Goal: Task Accomplishment & Management: Manage account settings

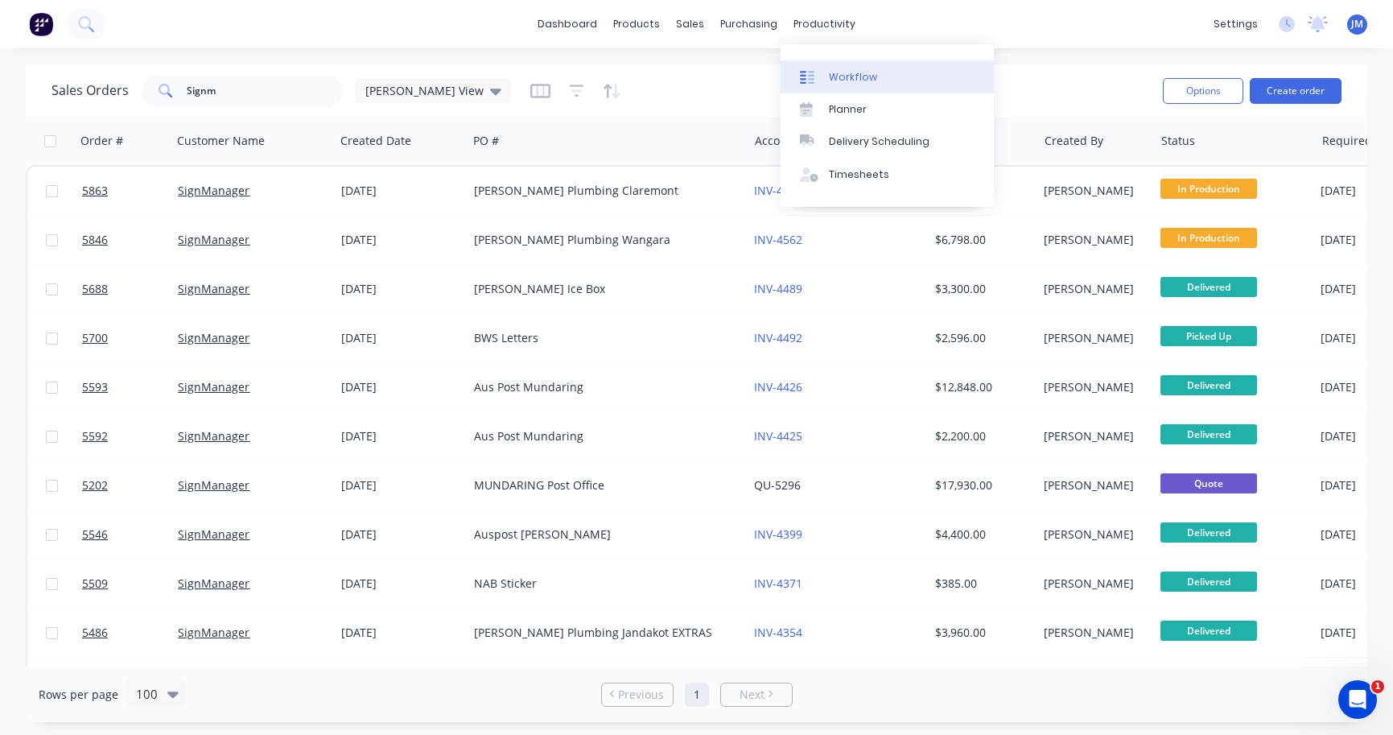
click at [846, 79] on div "Workflow" at bounding box center [853, 77] width 48 height 14
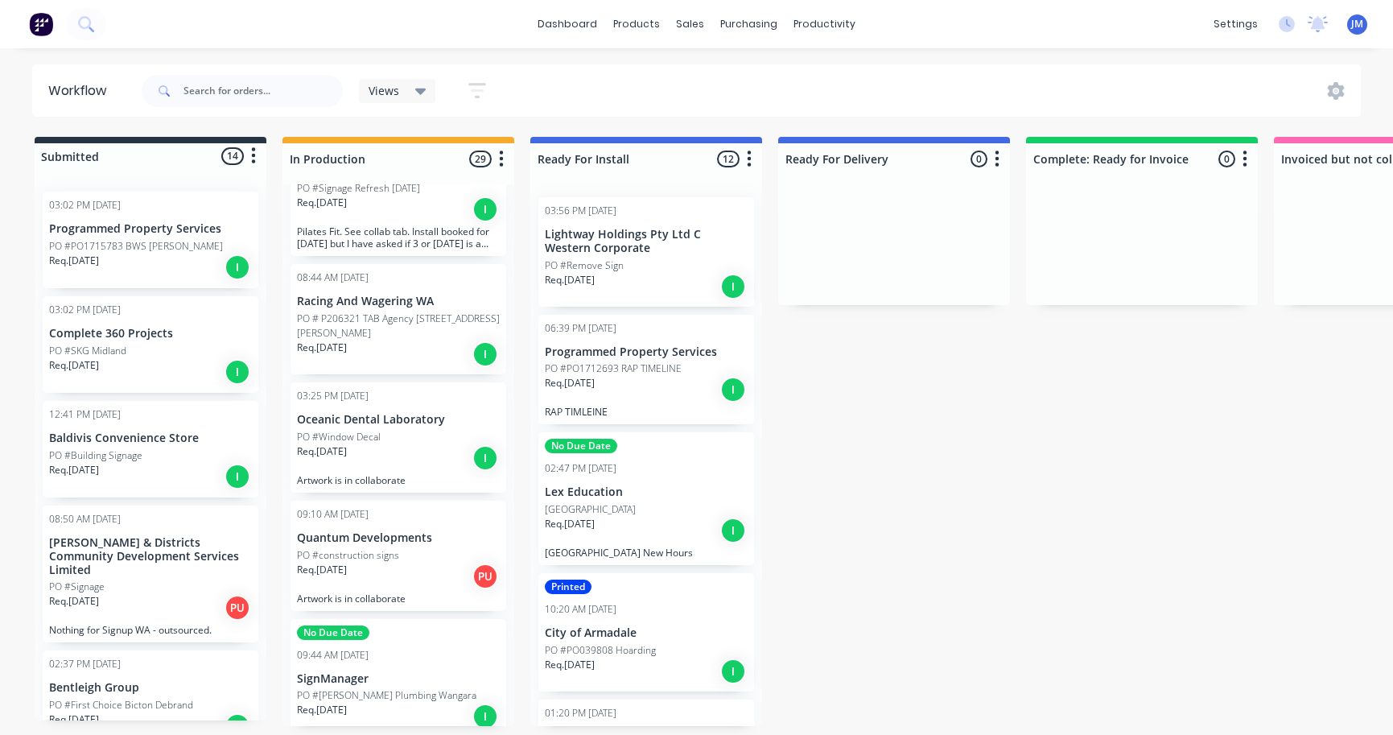
scroll to position [784, 0]
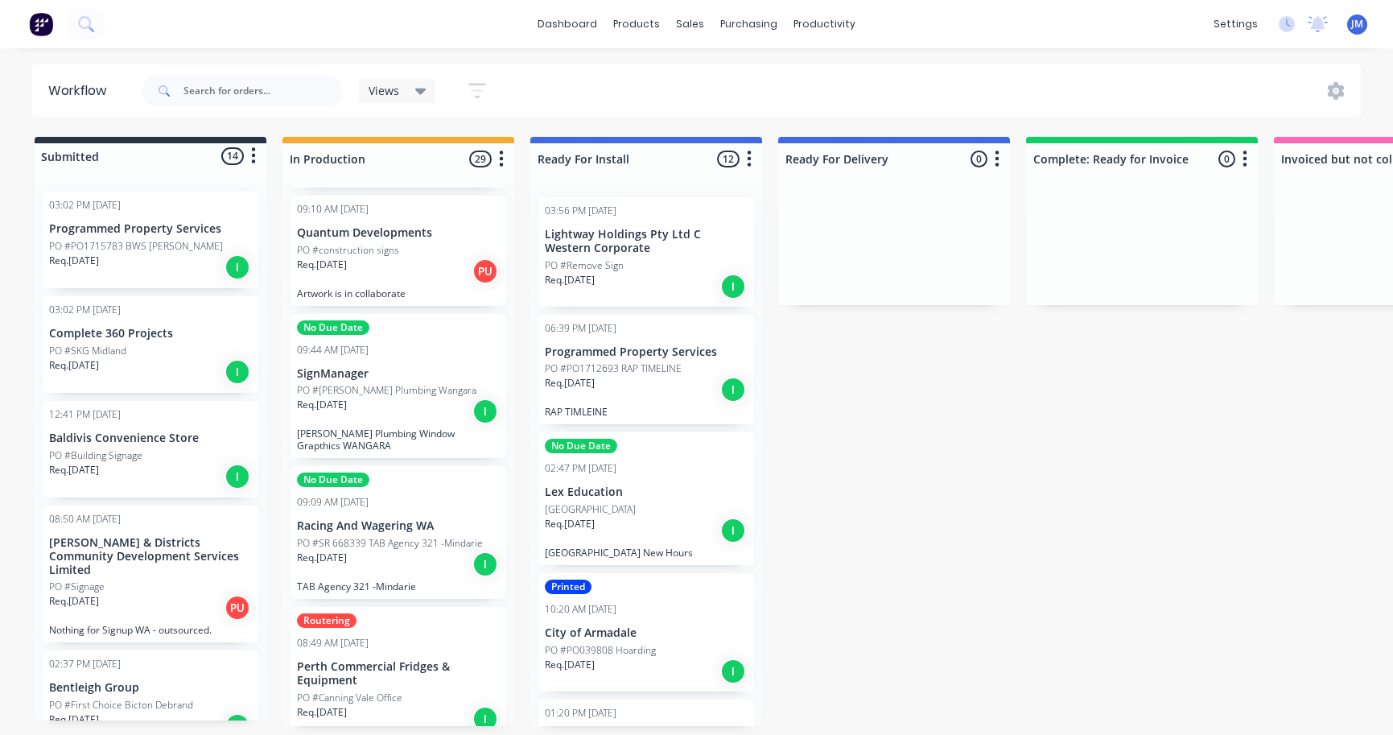
click at [376, 398] on div "Req. 06/10/25 I" at bounding box center [398, 411] width 203 height 27
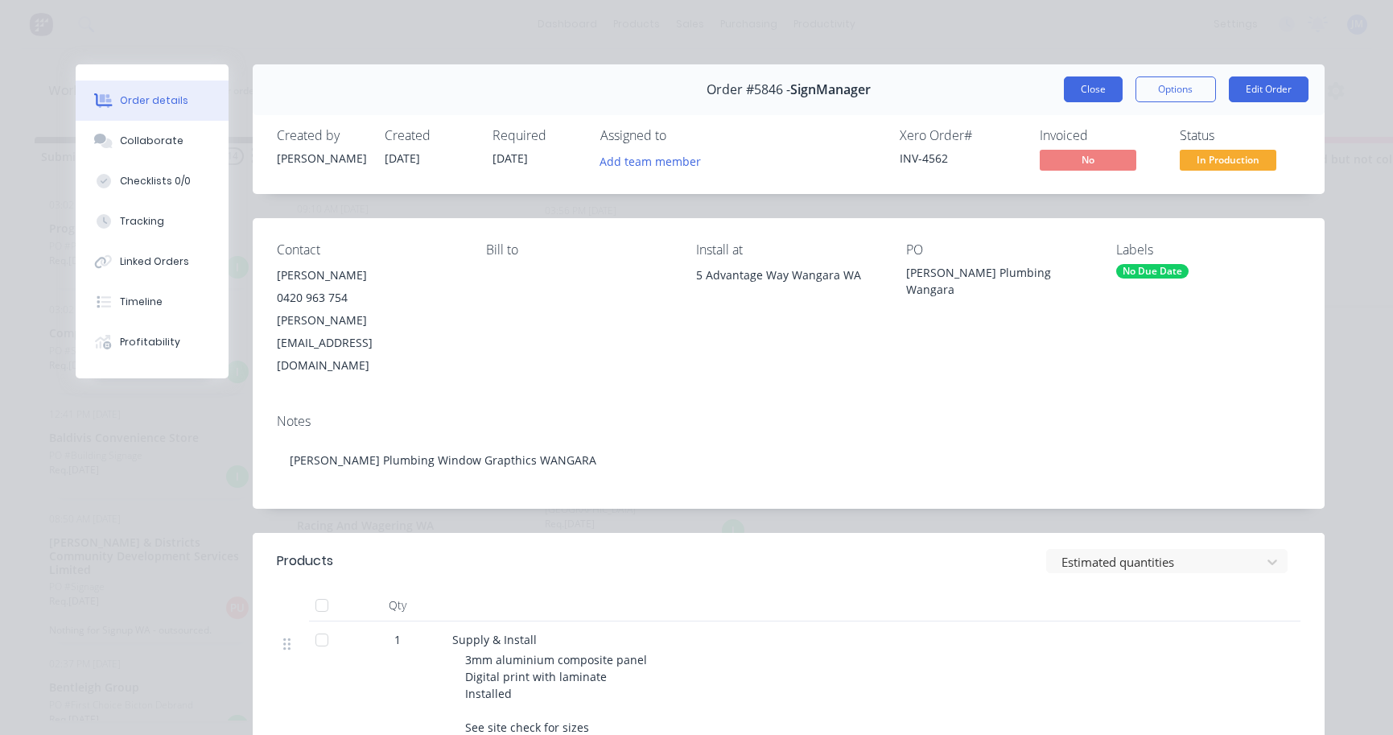
click at [1092, 90] on button "Close" at bounding box center [1093, 89] width 59 height 26
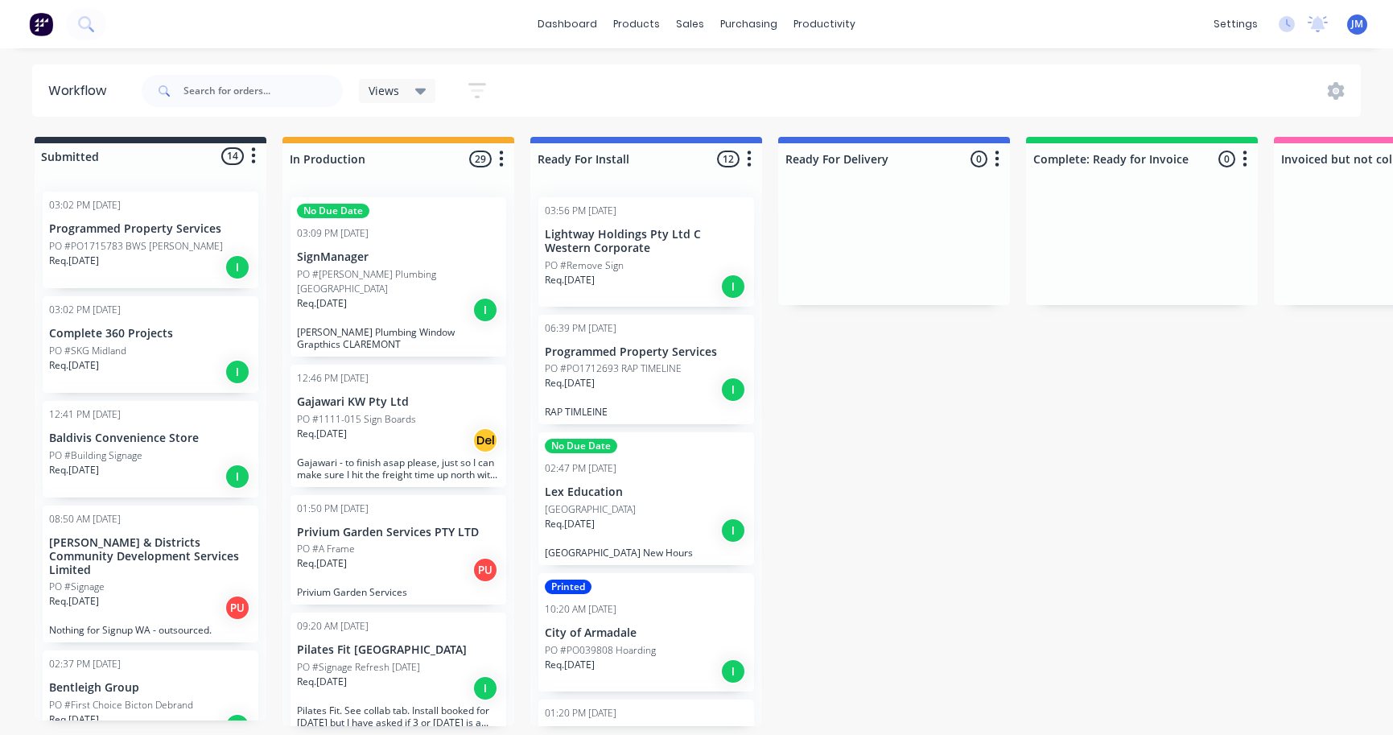
scroll to position [0, 0]
click at [114, 368] on div "Req. 07/10/25 I" at bounding box center [150, 371] width 203 height 27
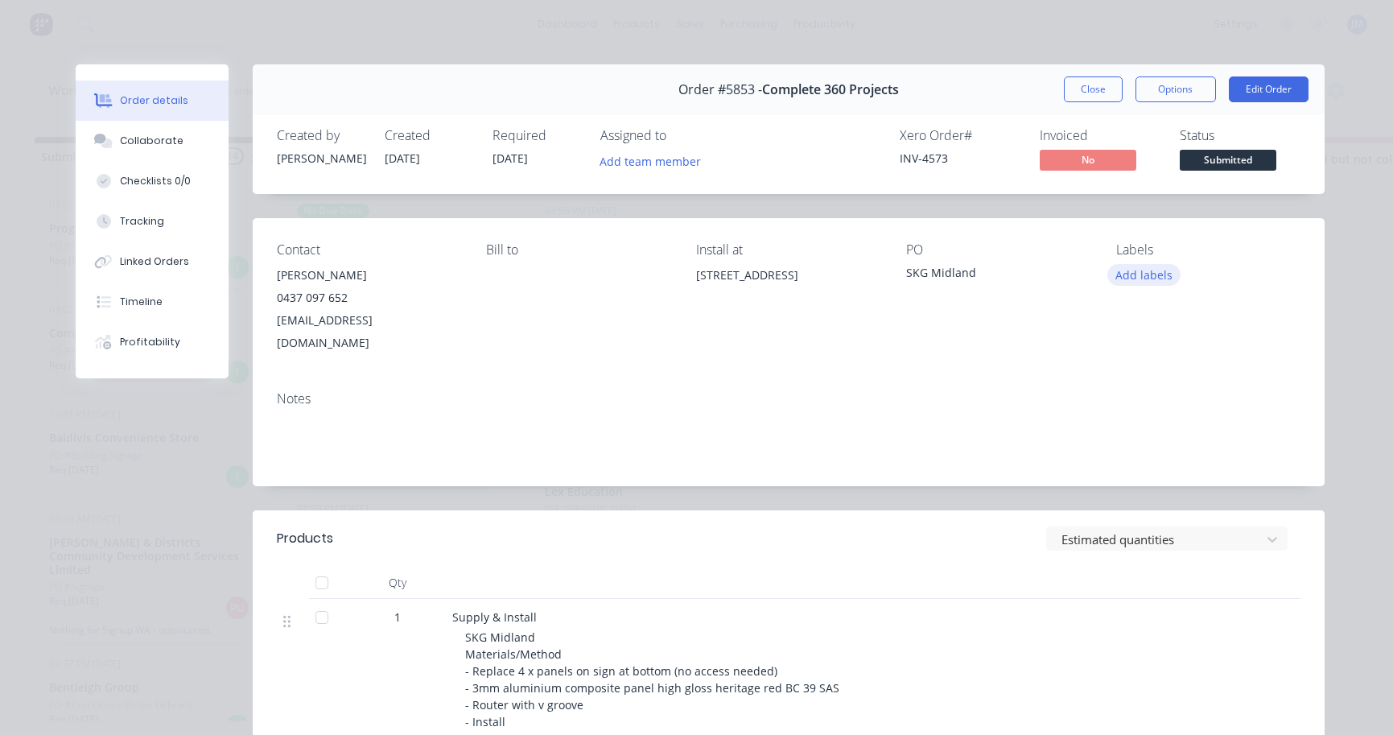
click at [1150, 277] on button "Add labels" at bounding box center [1145, 275] width 74 height 22
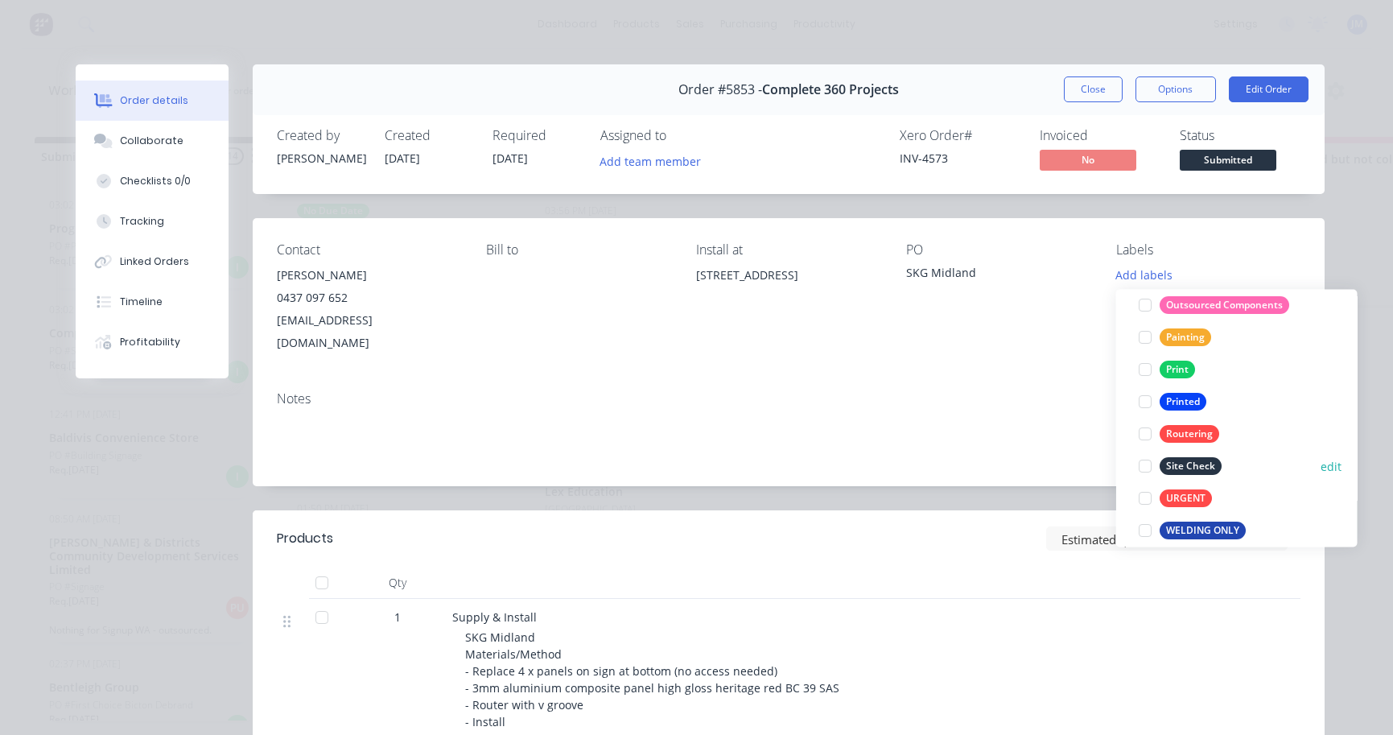
scroll to position [386, 0]
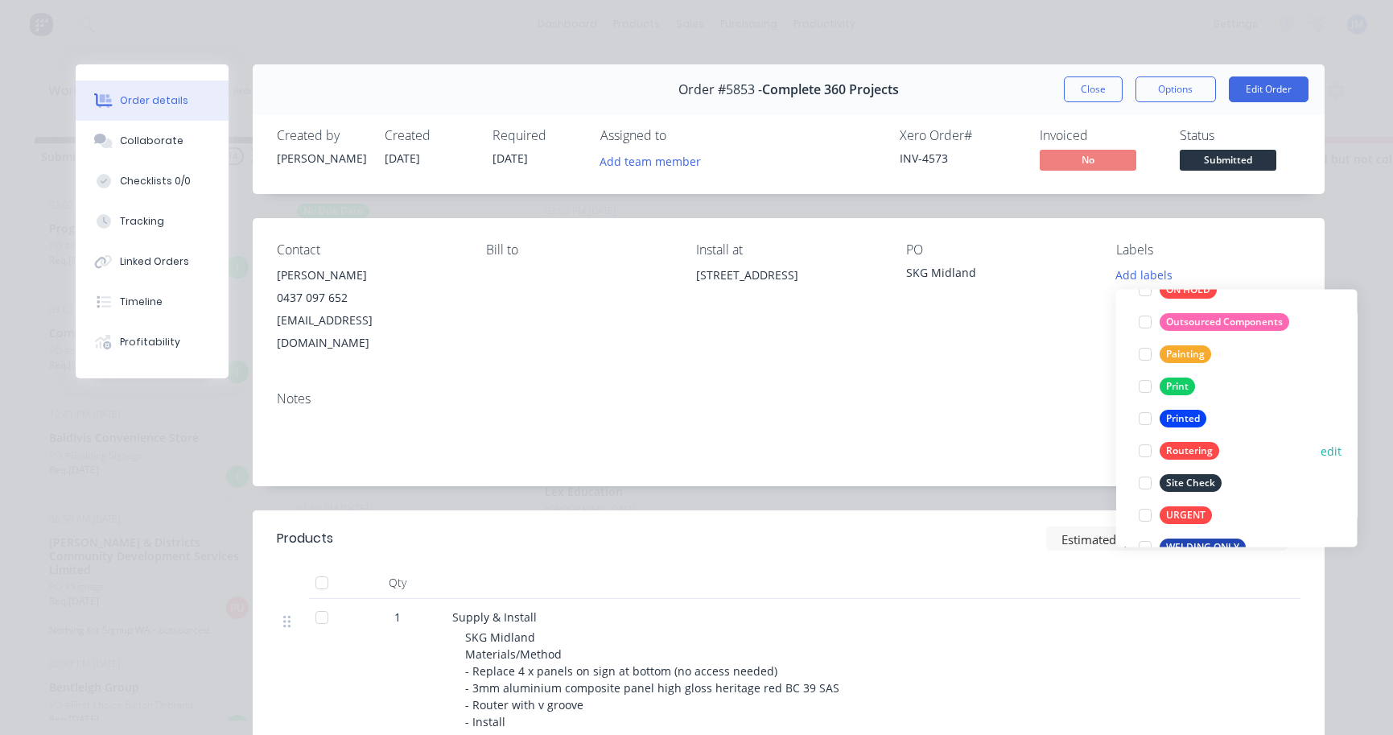
click at [1212, 451] on div "Routering" at bounding box center [1190, 452] width 60 height 18
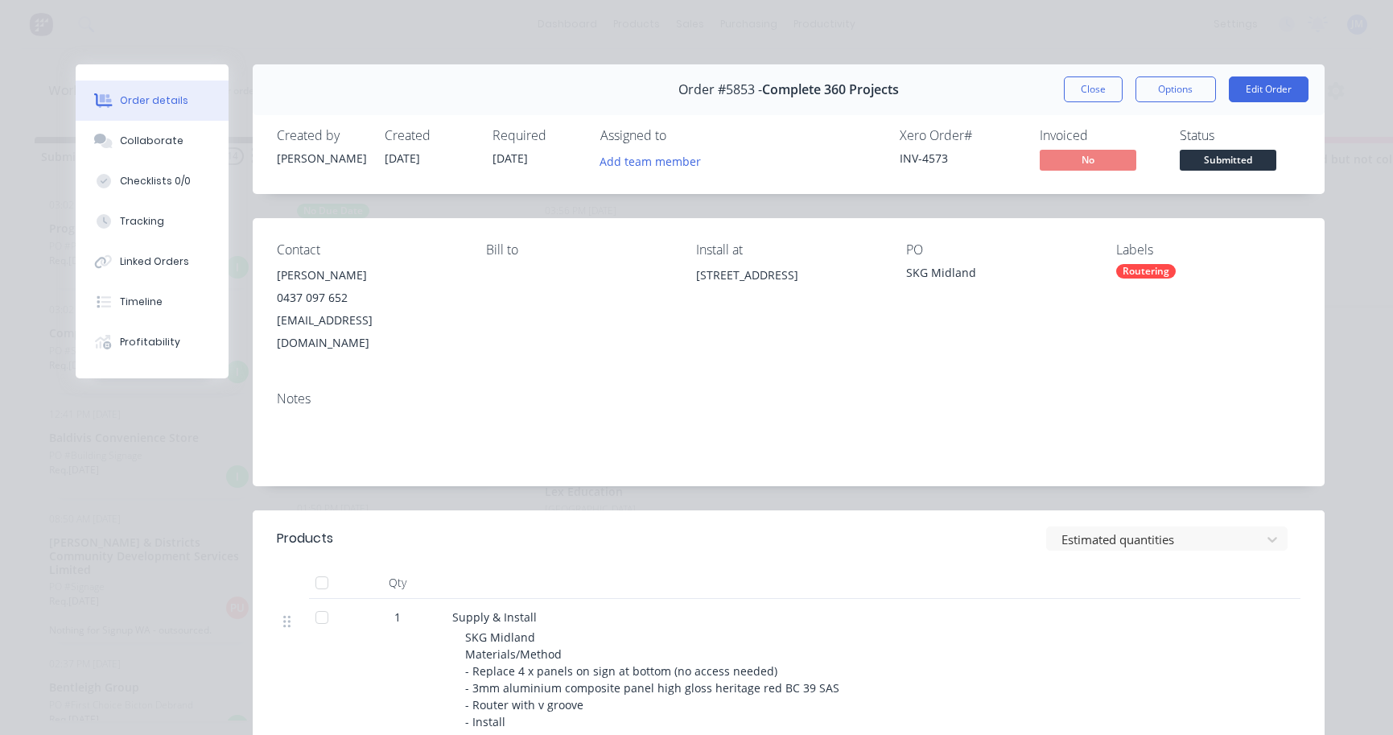
click at [1029, 384] on div "Notes" at bounding box center [789, 432] width 1072 height 108
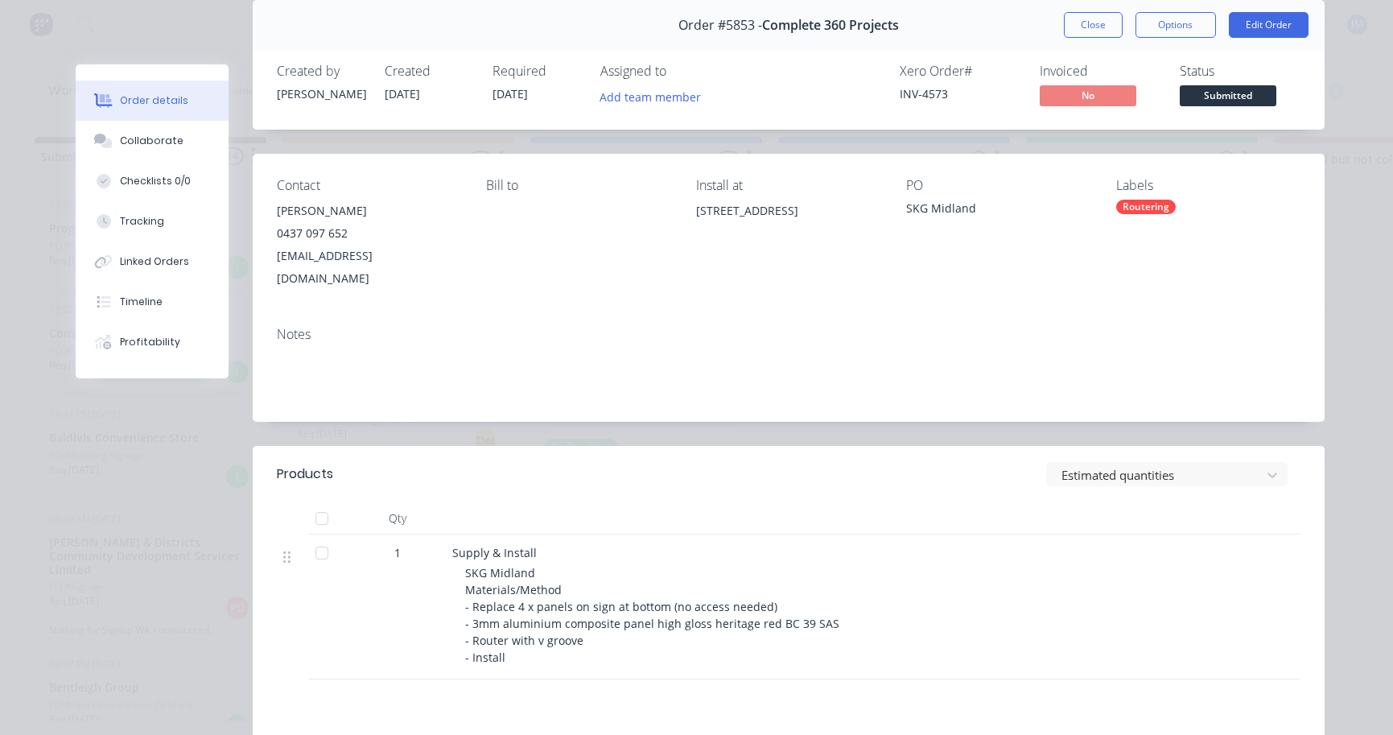
scroll to position [55, 0]
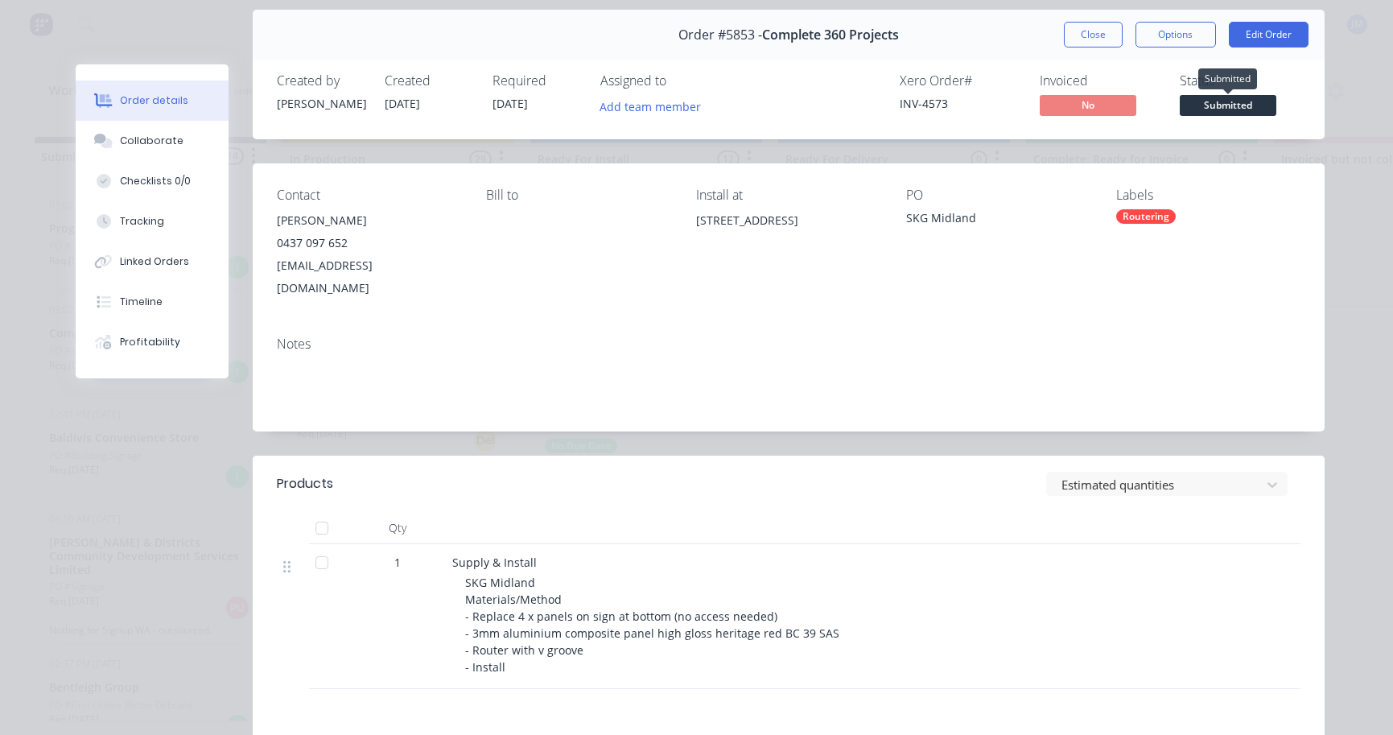
click at [1218, 108] on span "Submitted" at bounding box center [1228, 105] width 97 height 20
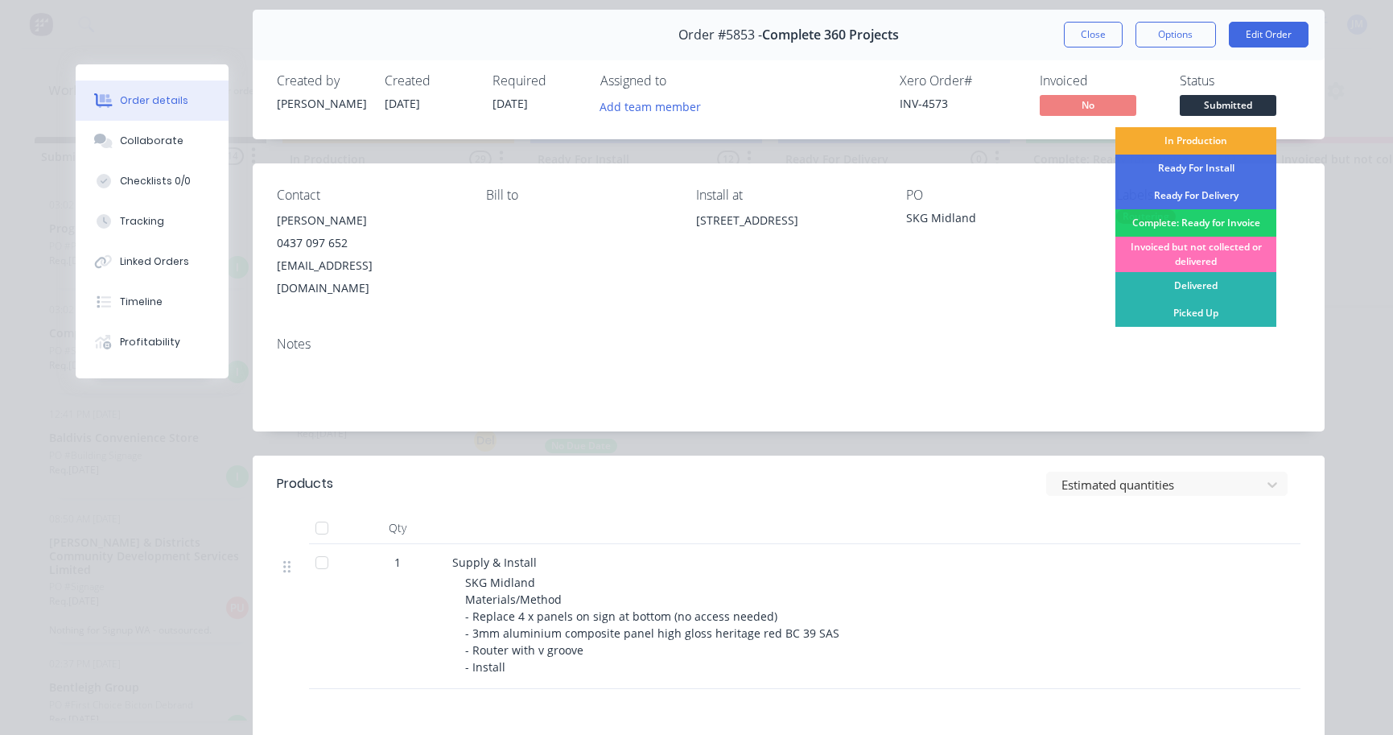
click at [1210, 138] on div "In Production" at bounding box center [1196, 140] width 161 height 27
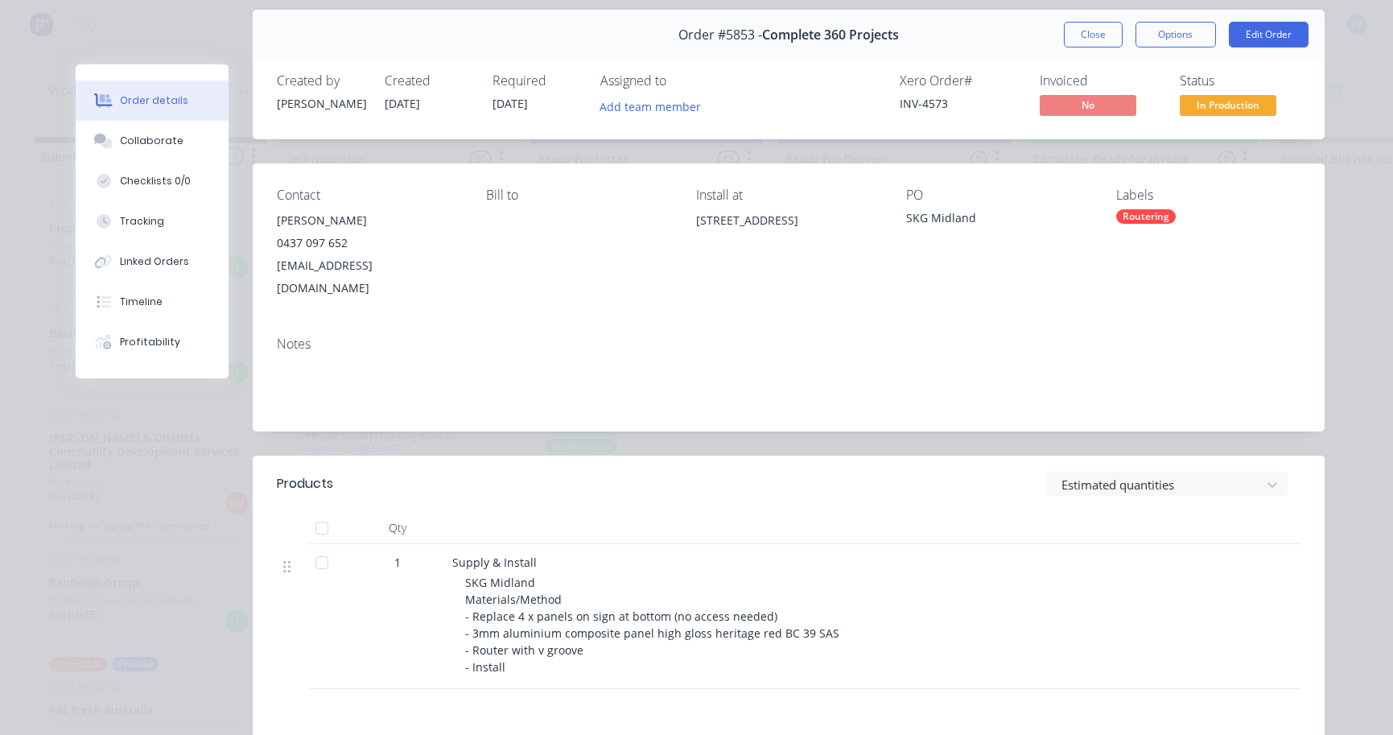
click at [1293, 49] on div "Order #5853 - Complete 360 Projects Close Options Edit Order" at bounding box center [789, 35] width 1072 height 51
click at [1280, 37] on button "Edit Order" at bounding box center [1269, 35] width 80 height 26
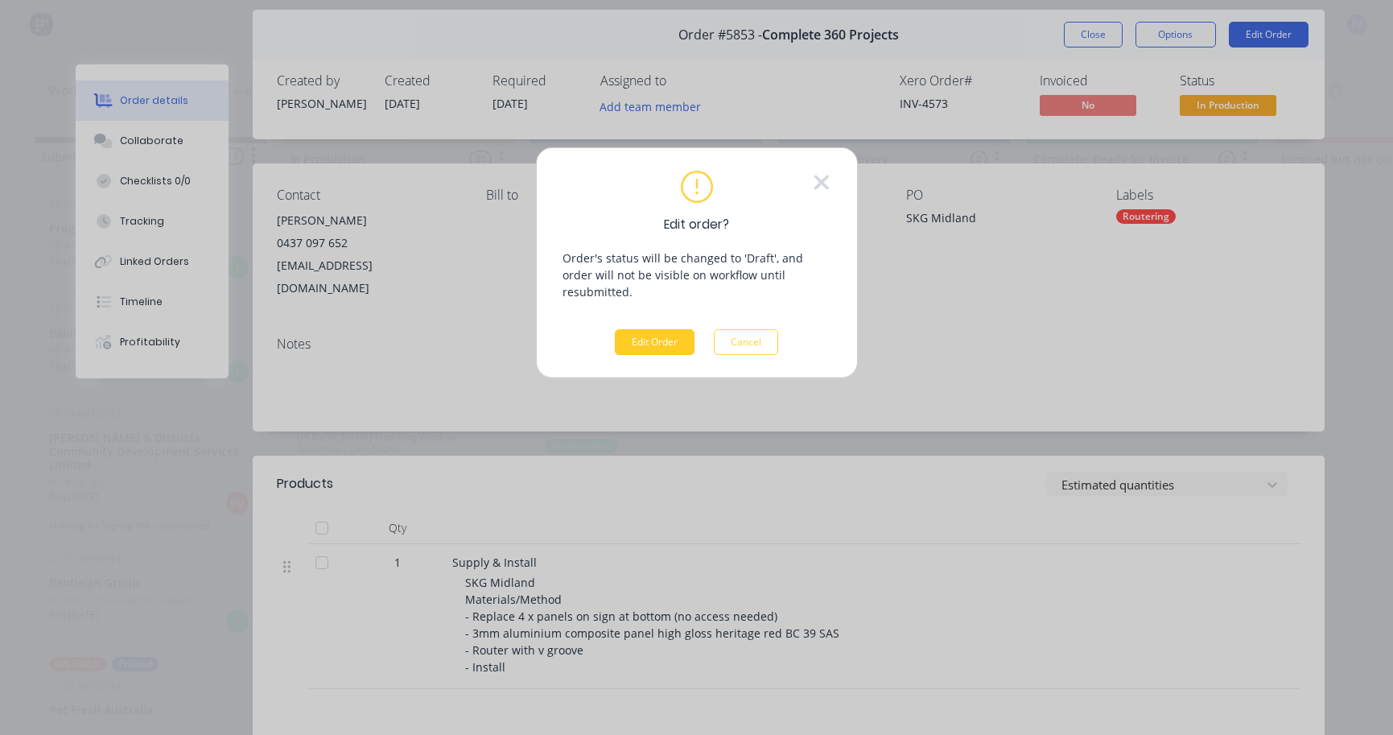
click at [666, 329] on button "Edit Order" at bounding box center [655, 342] width 80 height 26
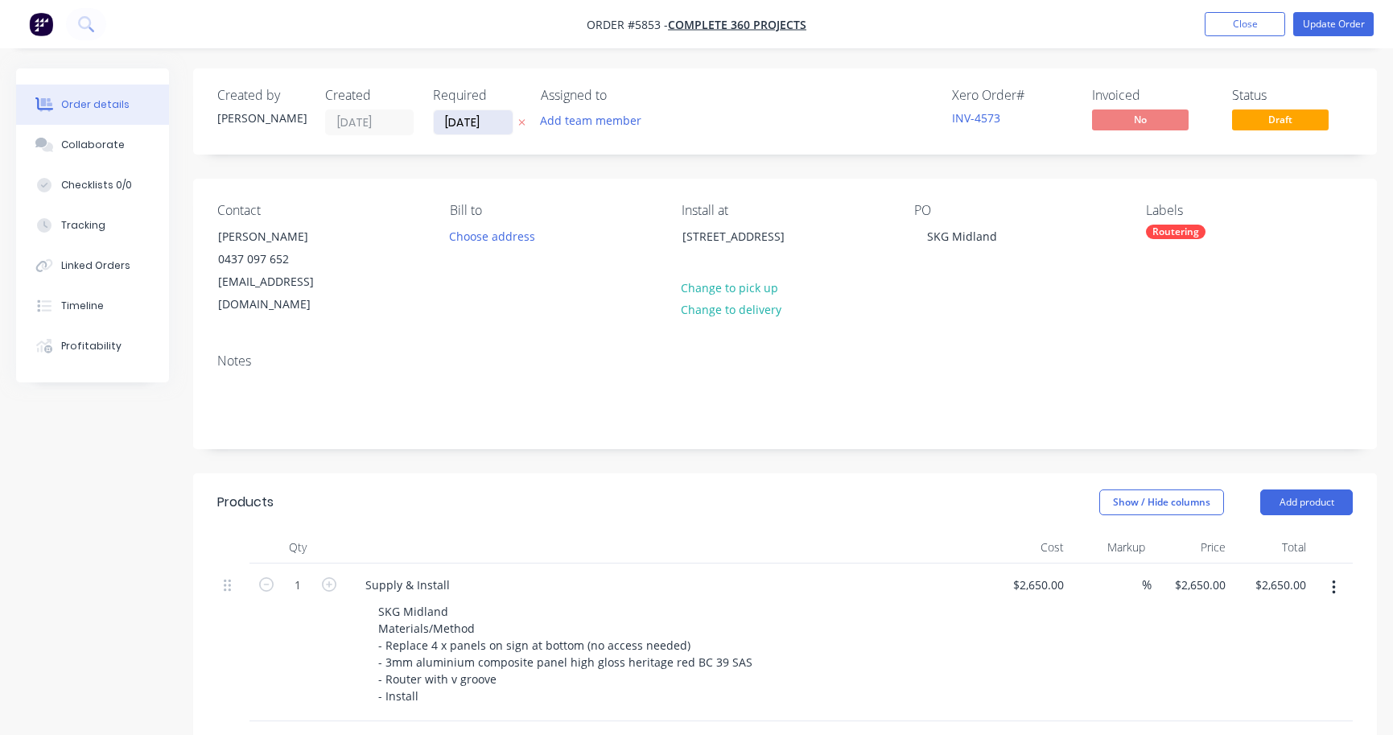
click at [479, 123] on input "[DATE]" at bounding box center [473, 122] width 79 height 24
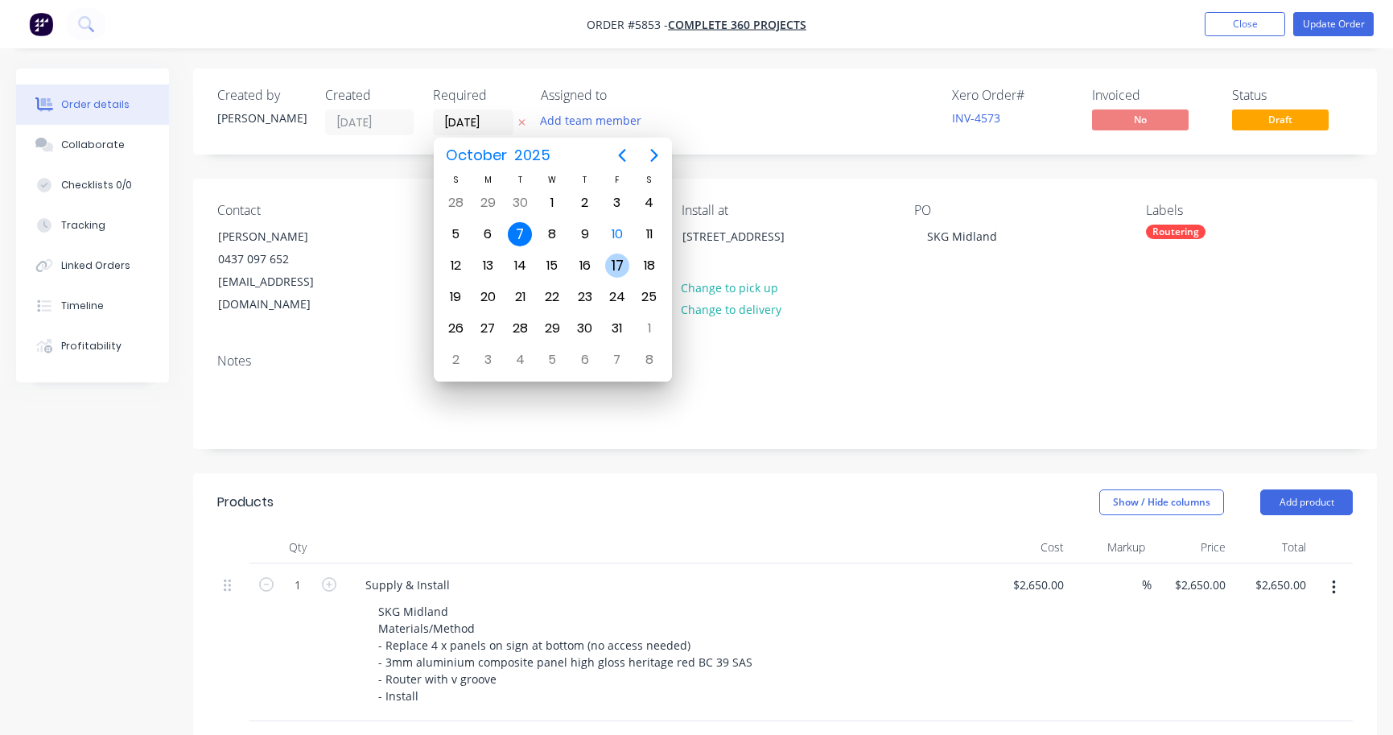
click at [613, 260] on div "17" at bounding box center [617, 266] width 24 height 24
type input "[DATE]"
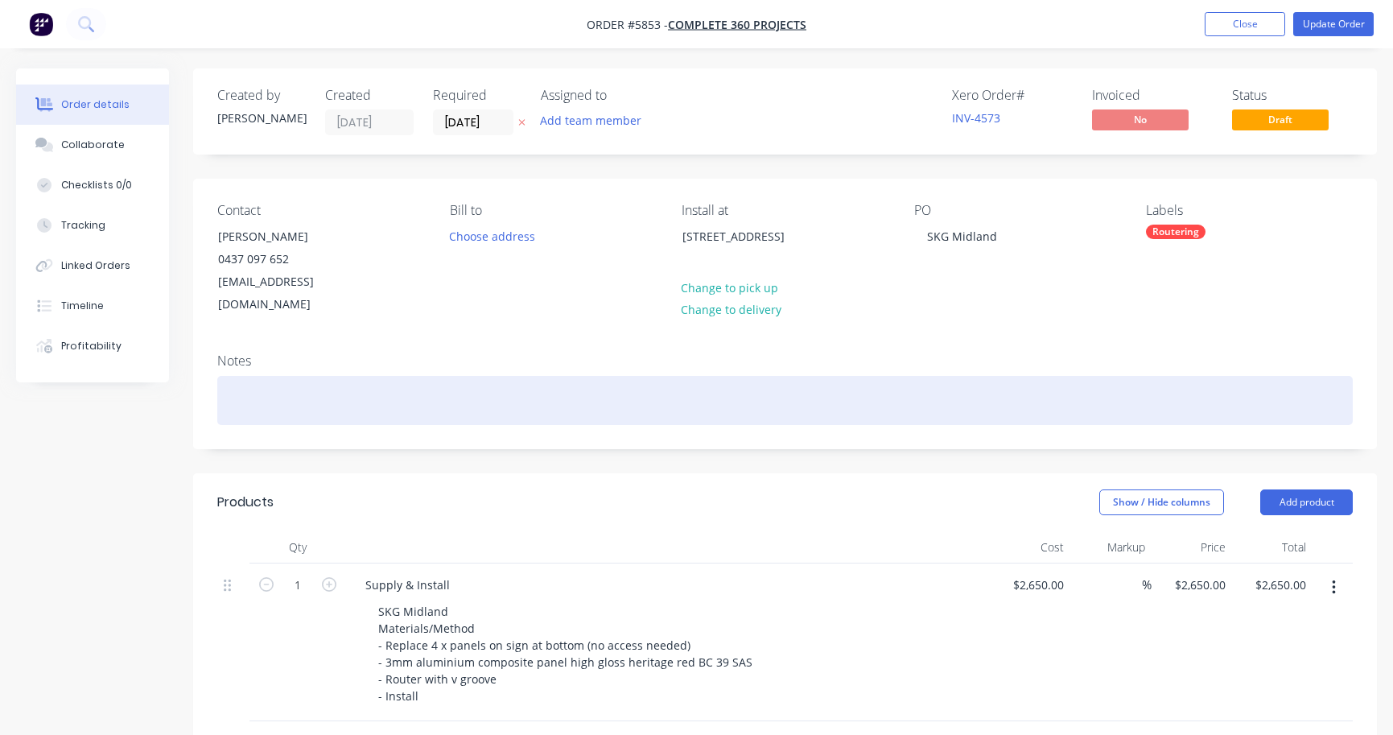
click at [258, 390] on div at bounding box center [785, 400] width 1136 height 49
paste div
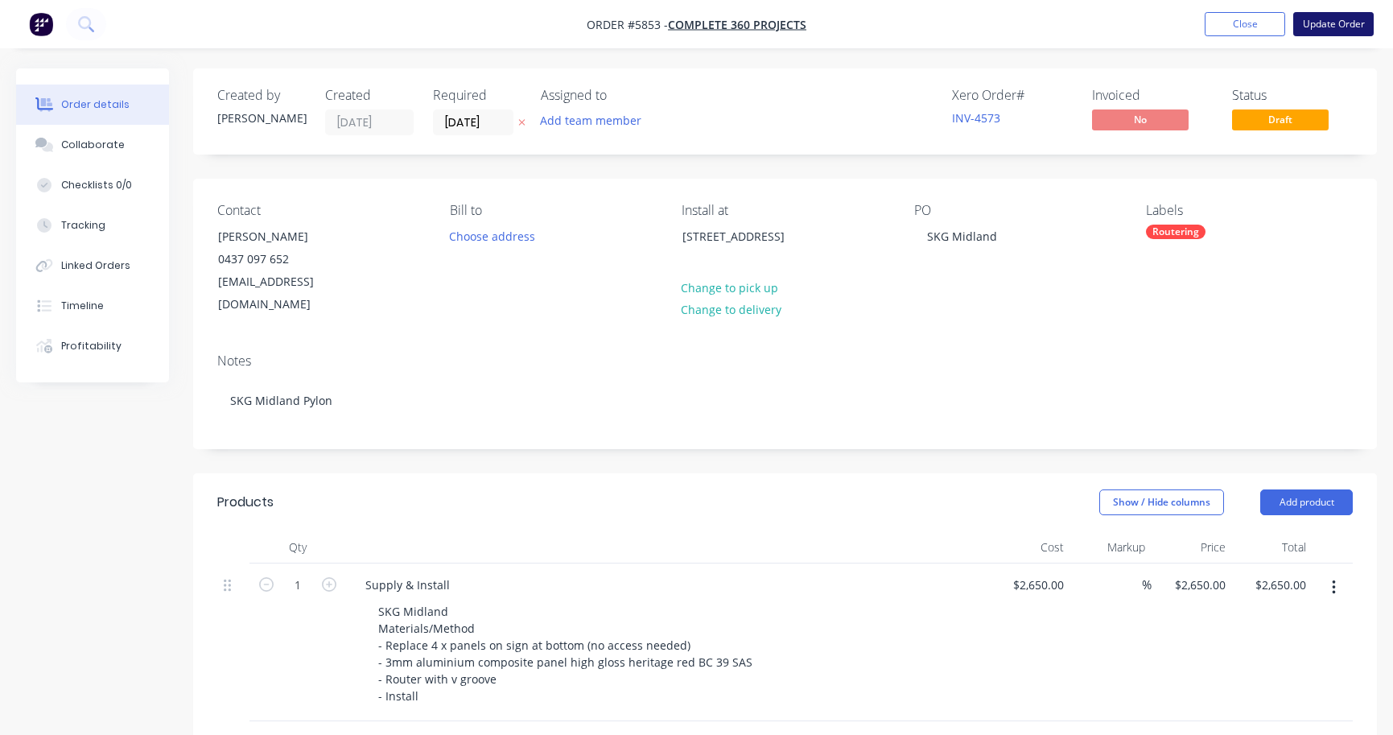
click at [1326, 23] on button "Update Order" at bounding box center [1333, 24] width 80 height 24
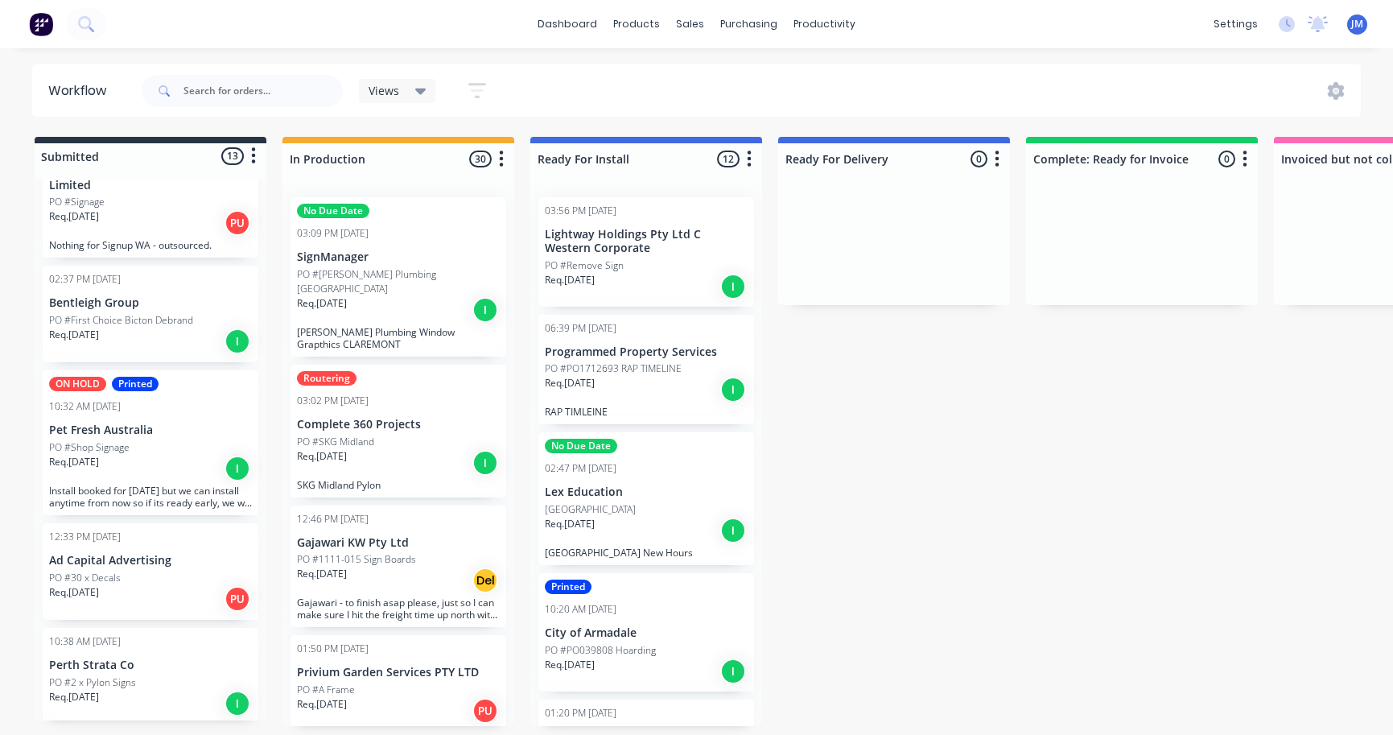
scroll to position [262, 0]
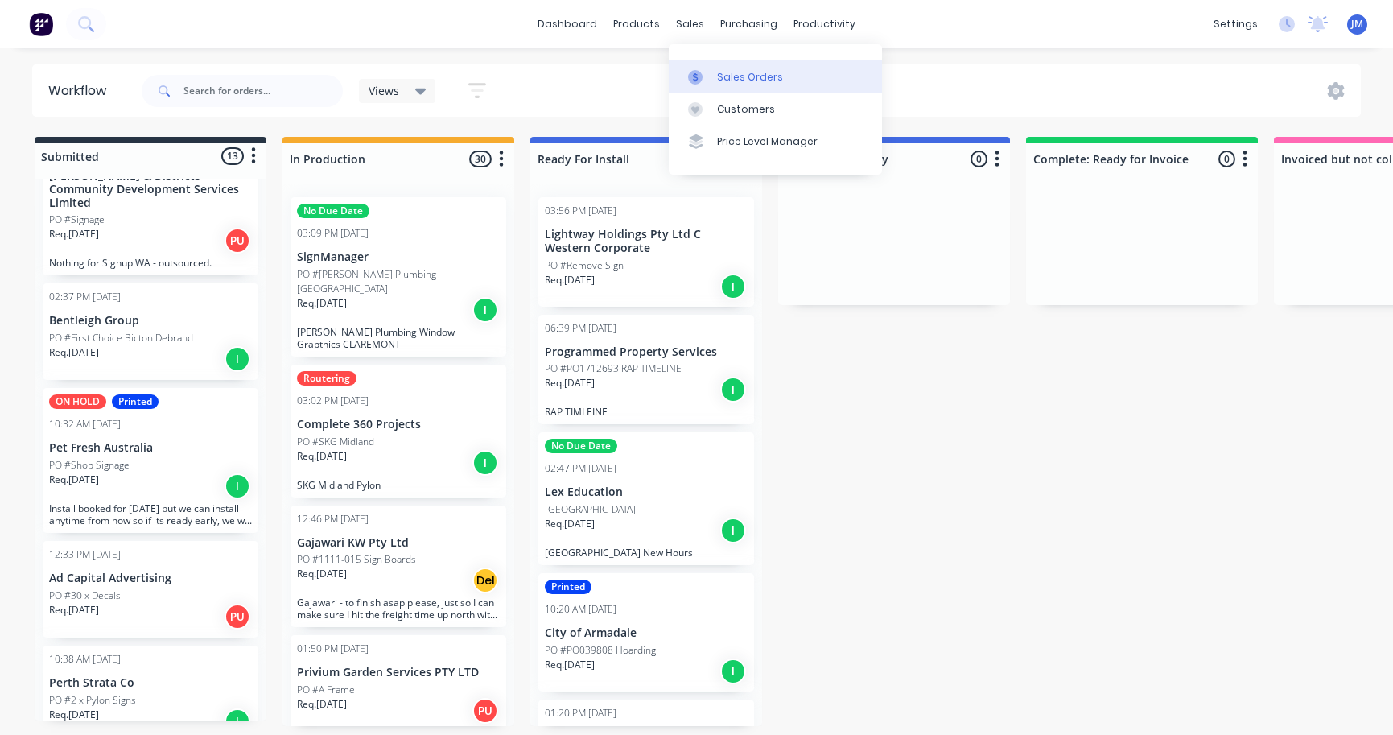
click at [724, 73] on div "Sales Orders" at bounding box center [750, 77] width 66 height 14
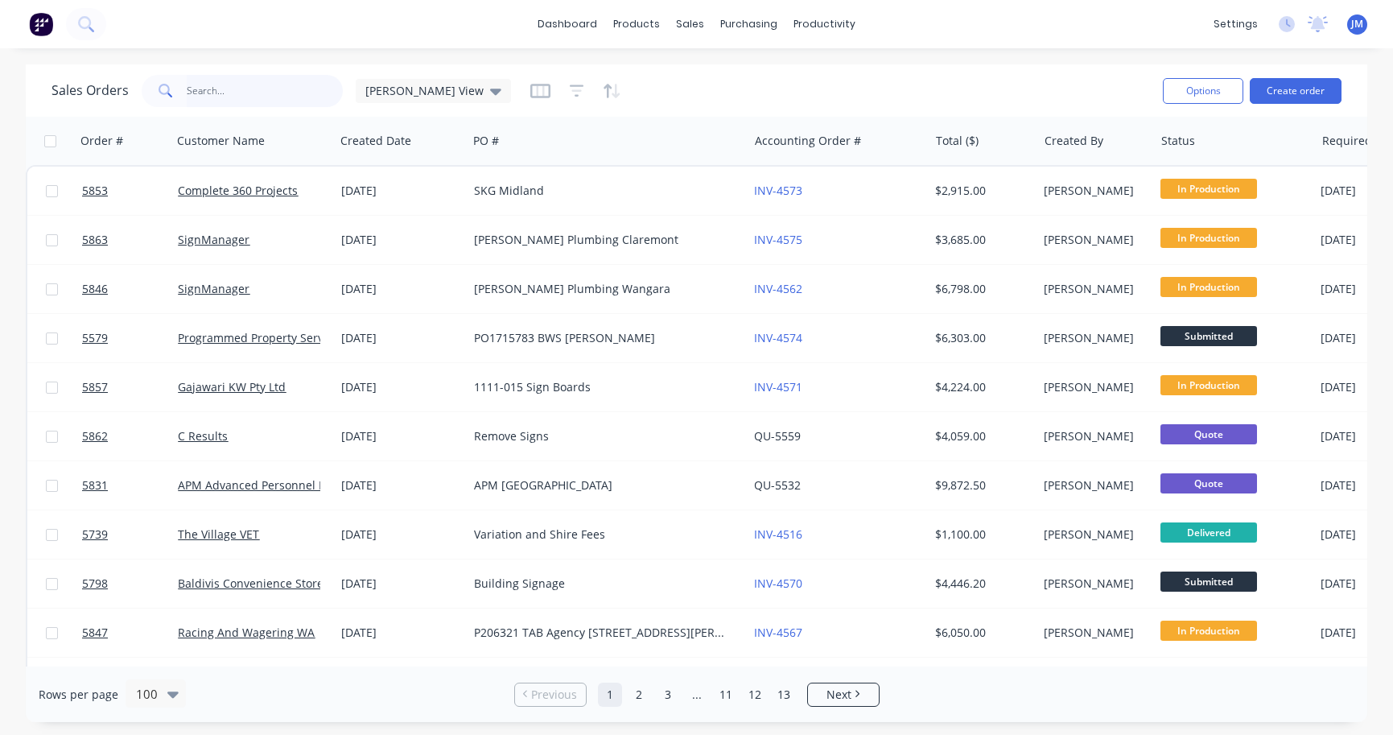
click at [229, 104] on input "text" at bounding box center [265, 91] width 157 height 32
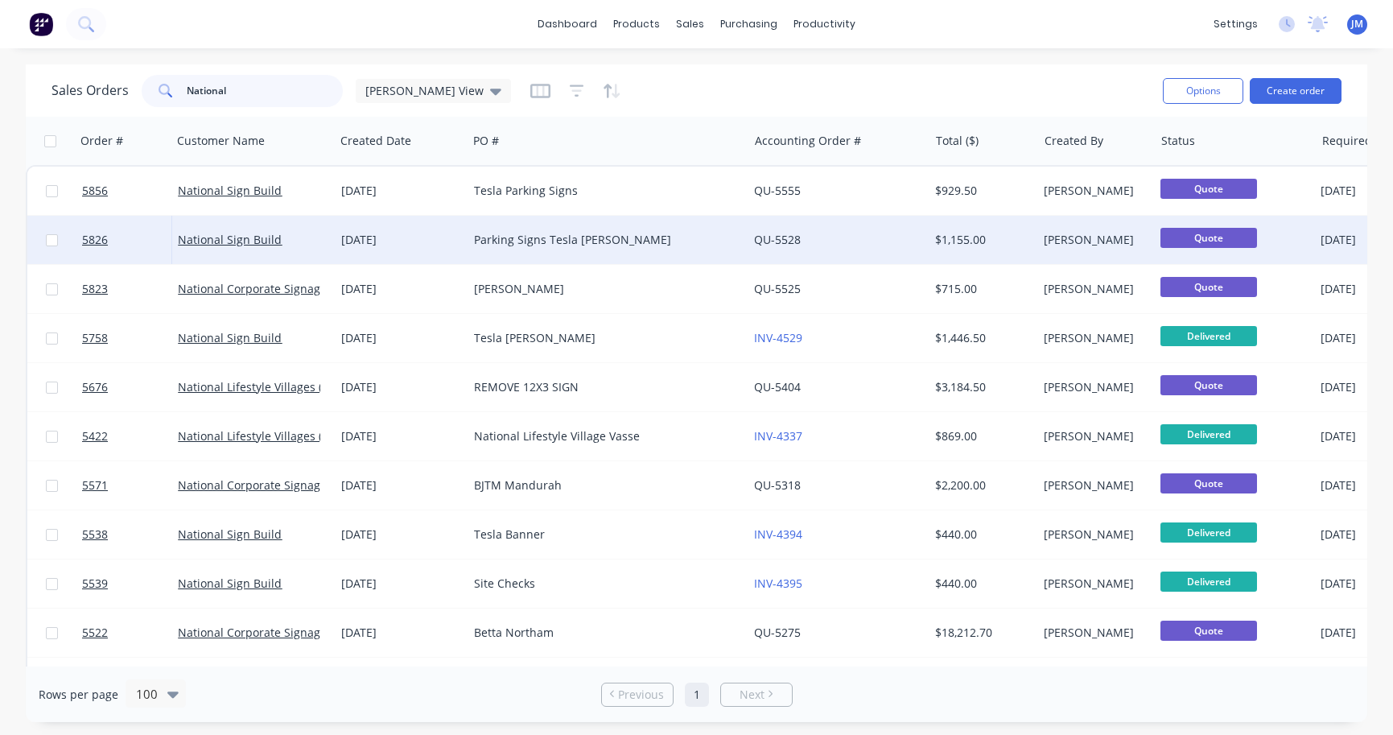
type input "National"
click at [497, 241] on div "Parking Signs Tesla Oconnor" at bounding box center [601, 240] width 254 height 16
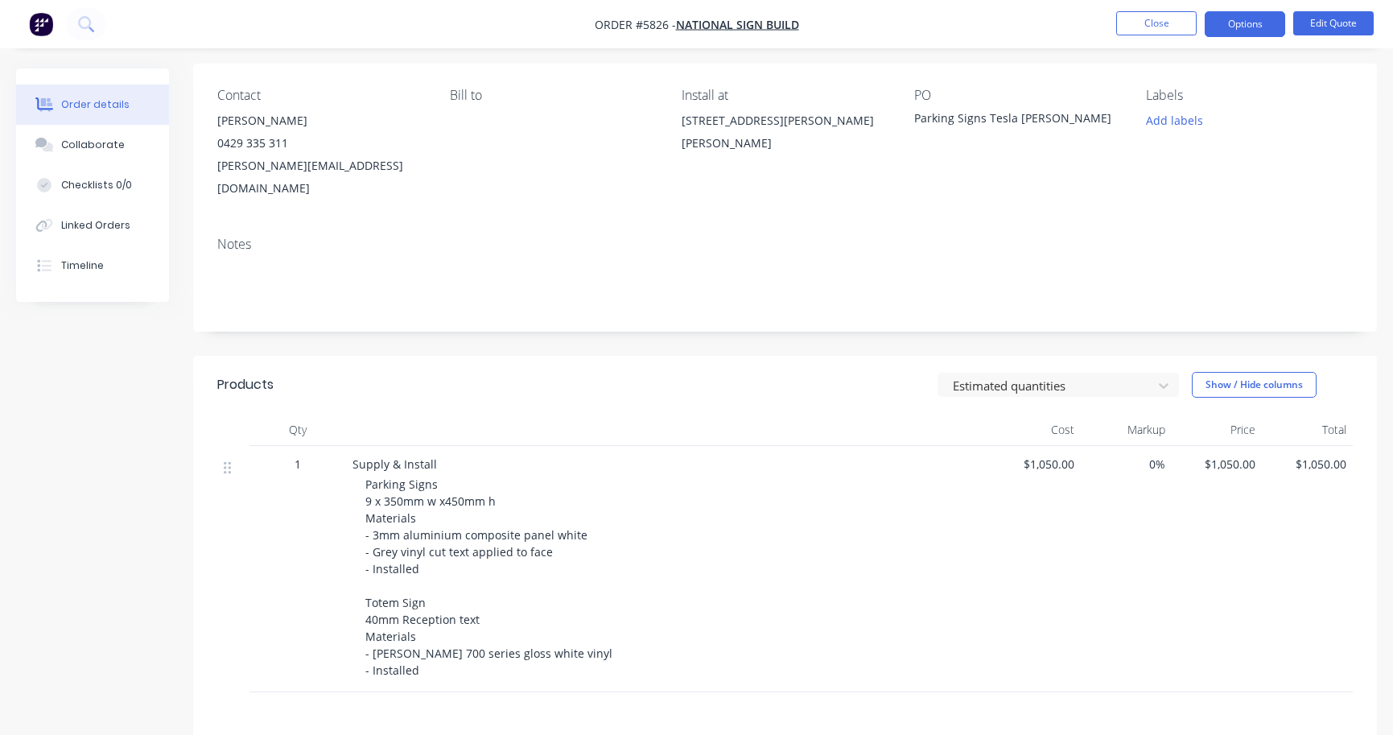
scroll to position [110, 0]
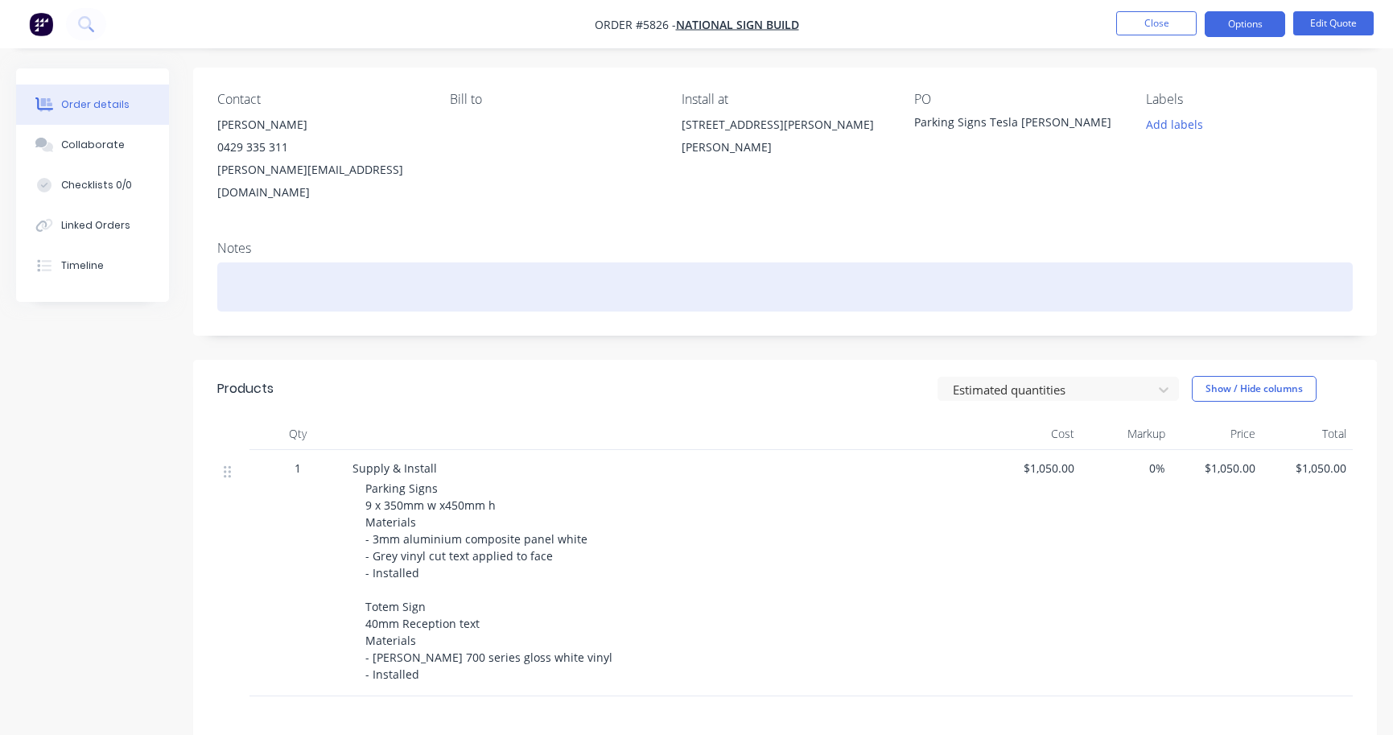
click at [274, 267] on div at bounding box center [785, 286] width 1136 height 49
paste div
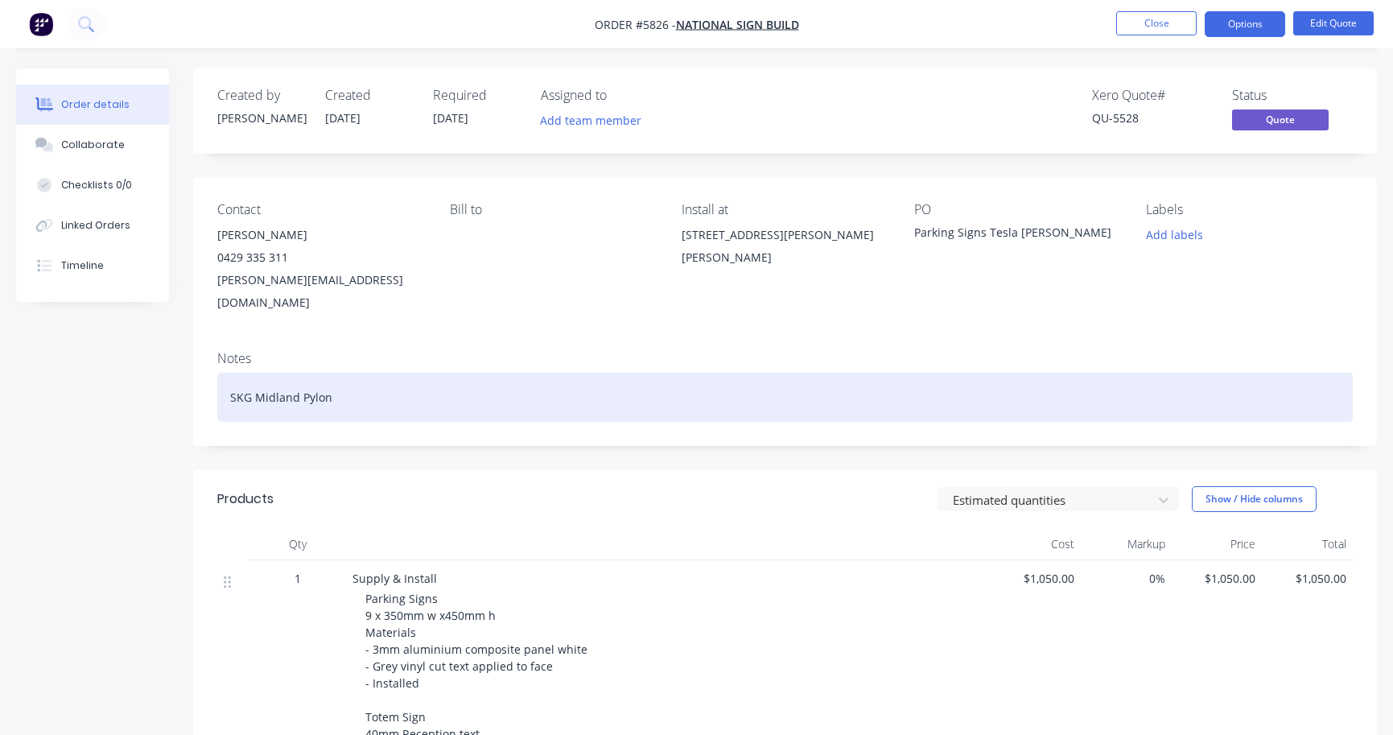
scroll to position [0, 0]
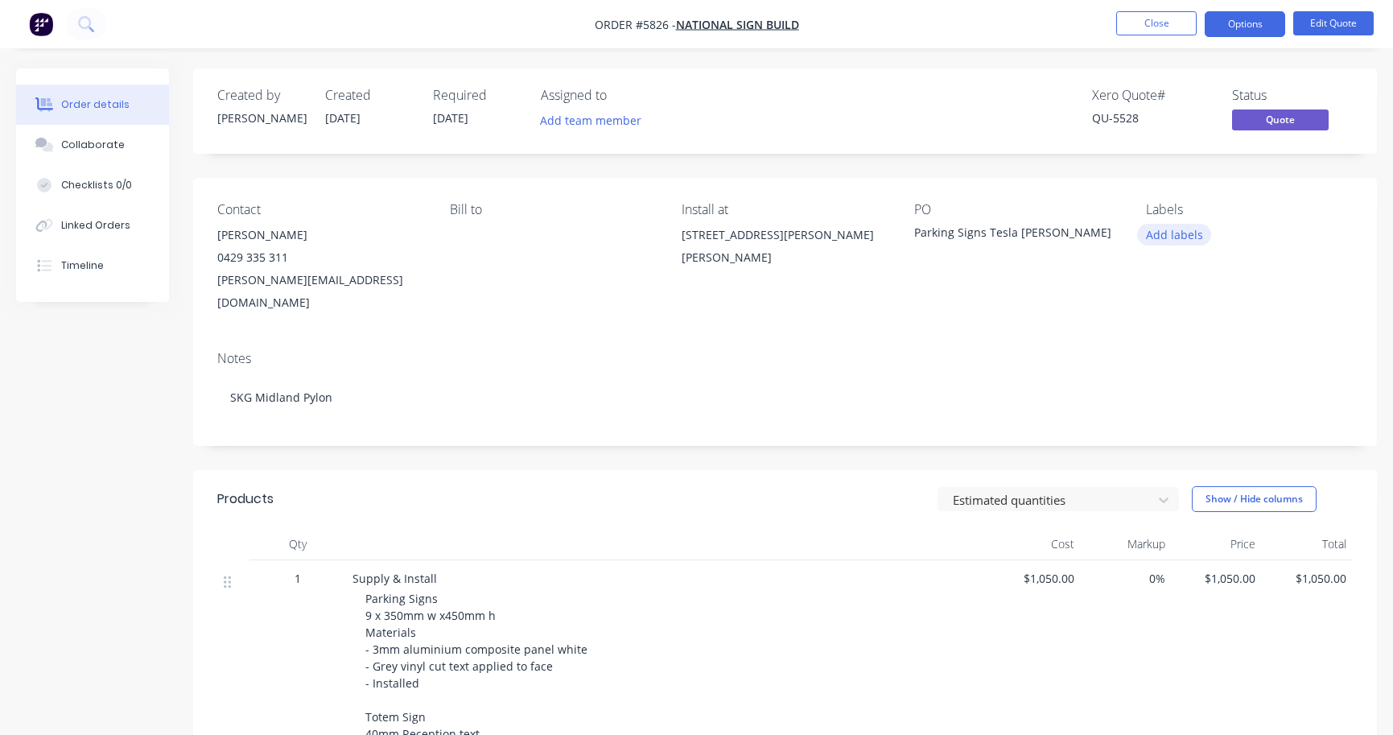
click at [1183, 232] on button "Add labels" at bounding box center [1174, 235] width 74 height 22
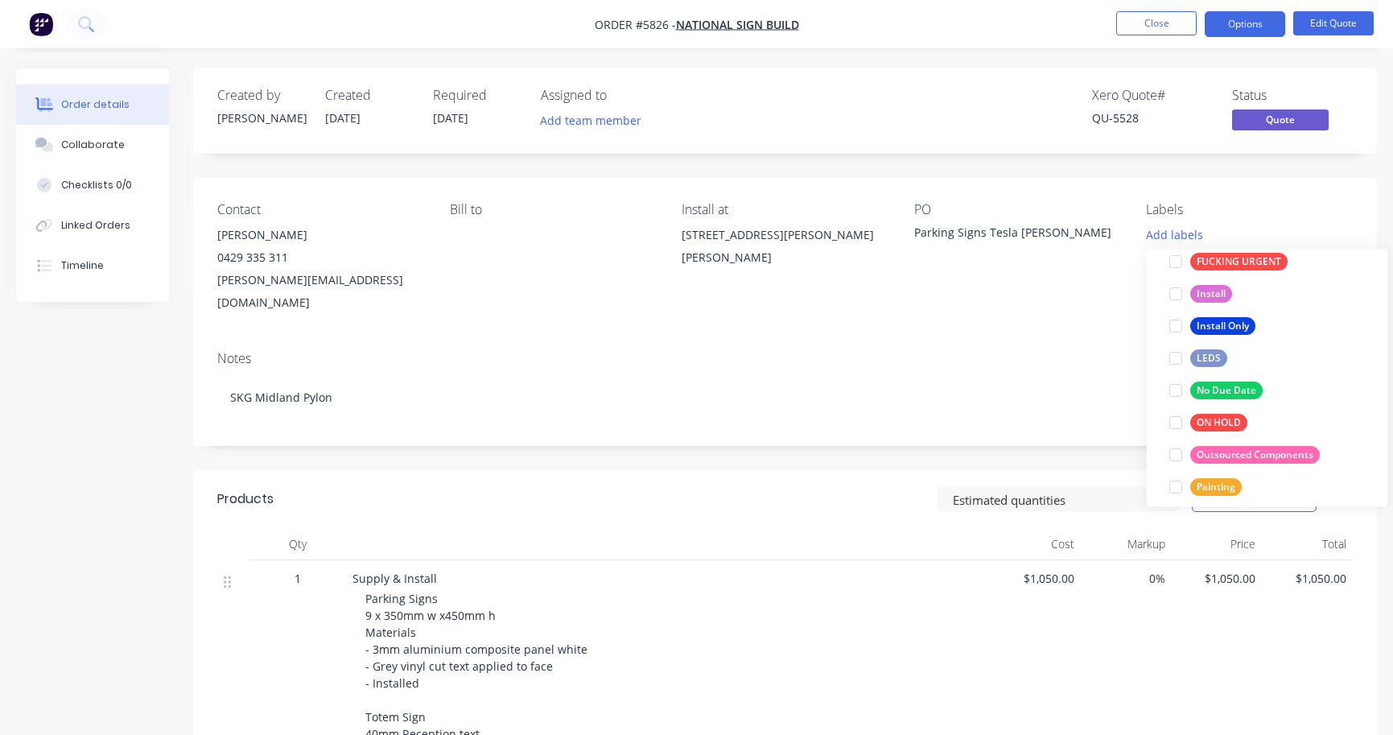
scroll to position [216, 0]
click at [1213, 386] on div "No Due Date" at bounding box center [1226, 388] width 72 height 18
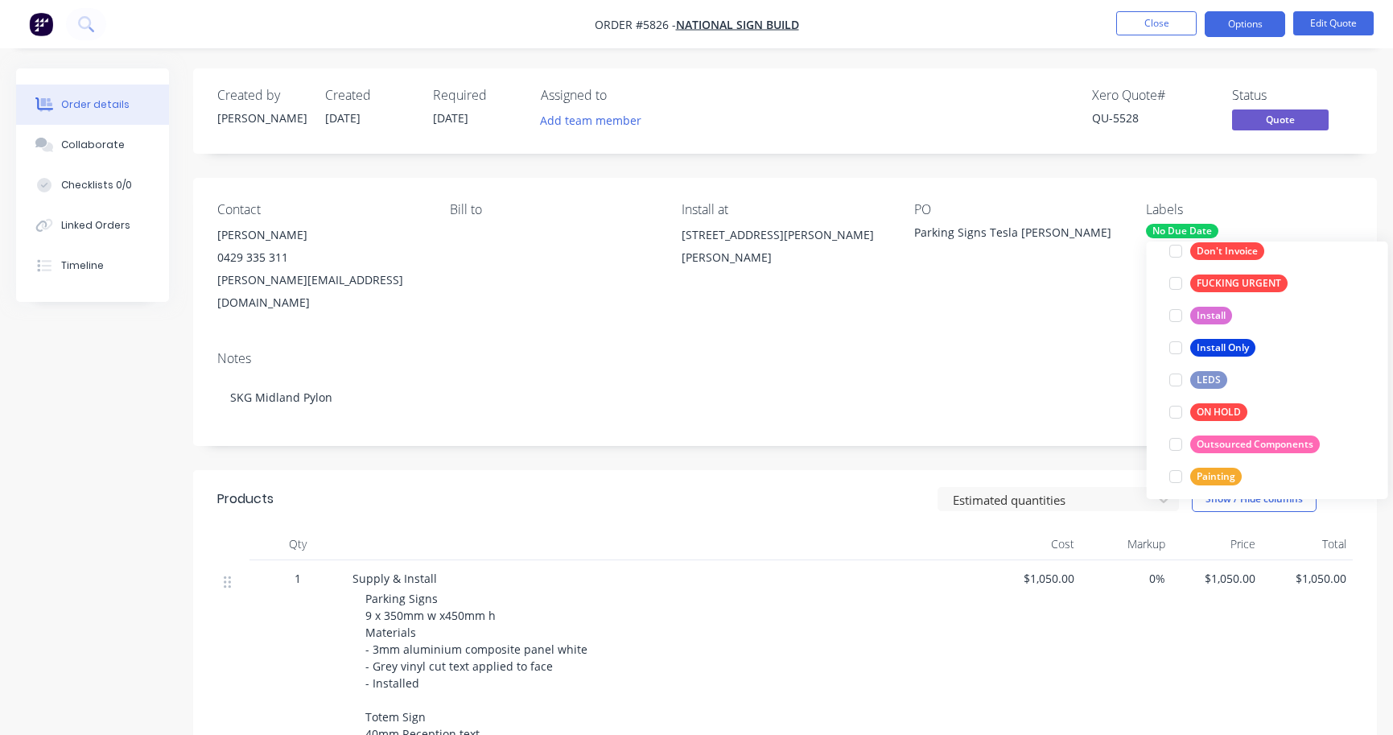
click at [792, 351] on div "Notes" at bounding box center [785, 358] width 1136 height 15
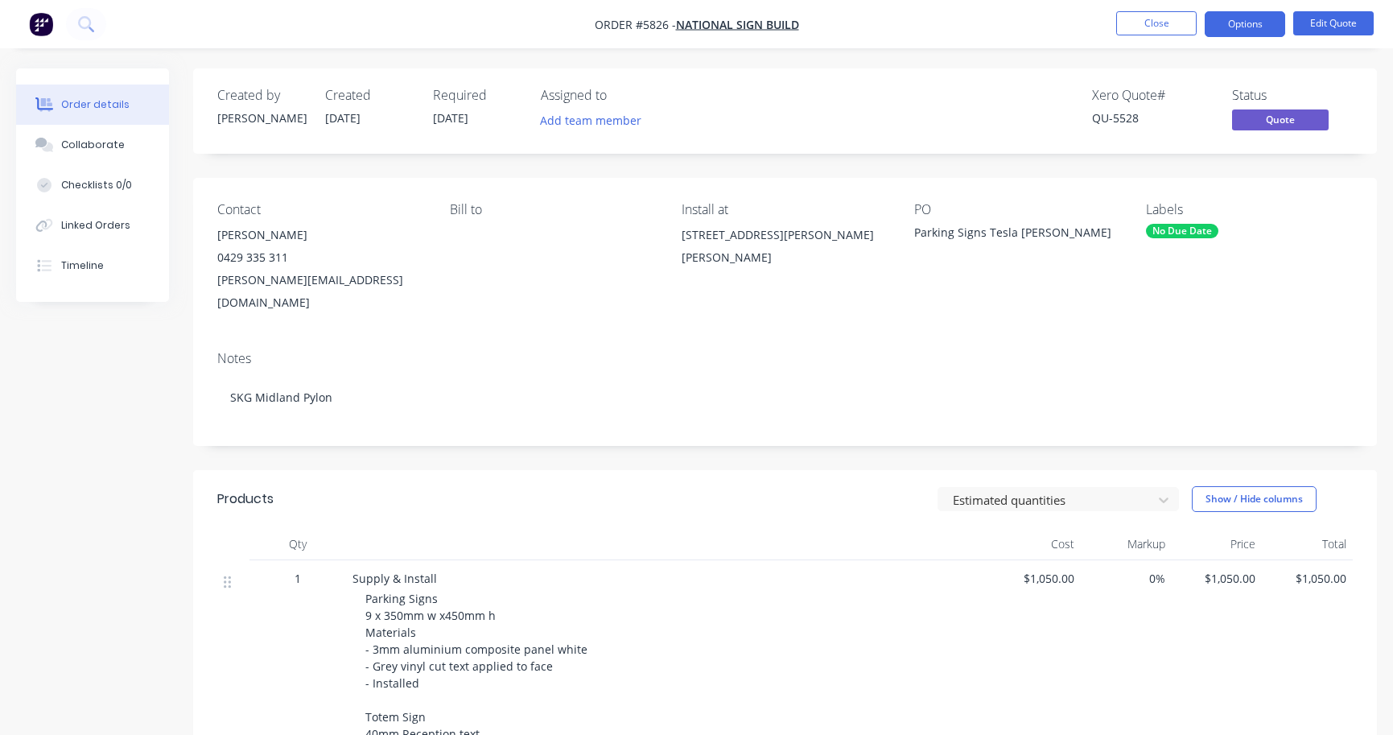
scroll to position [0, 0]
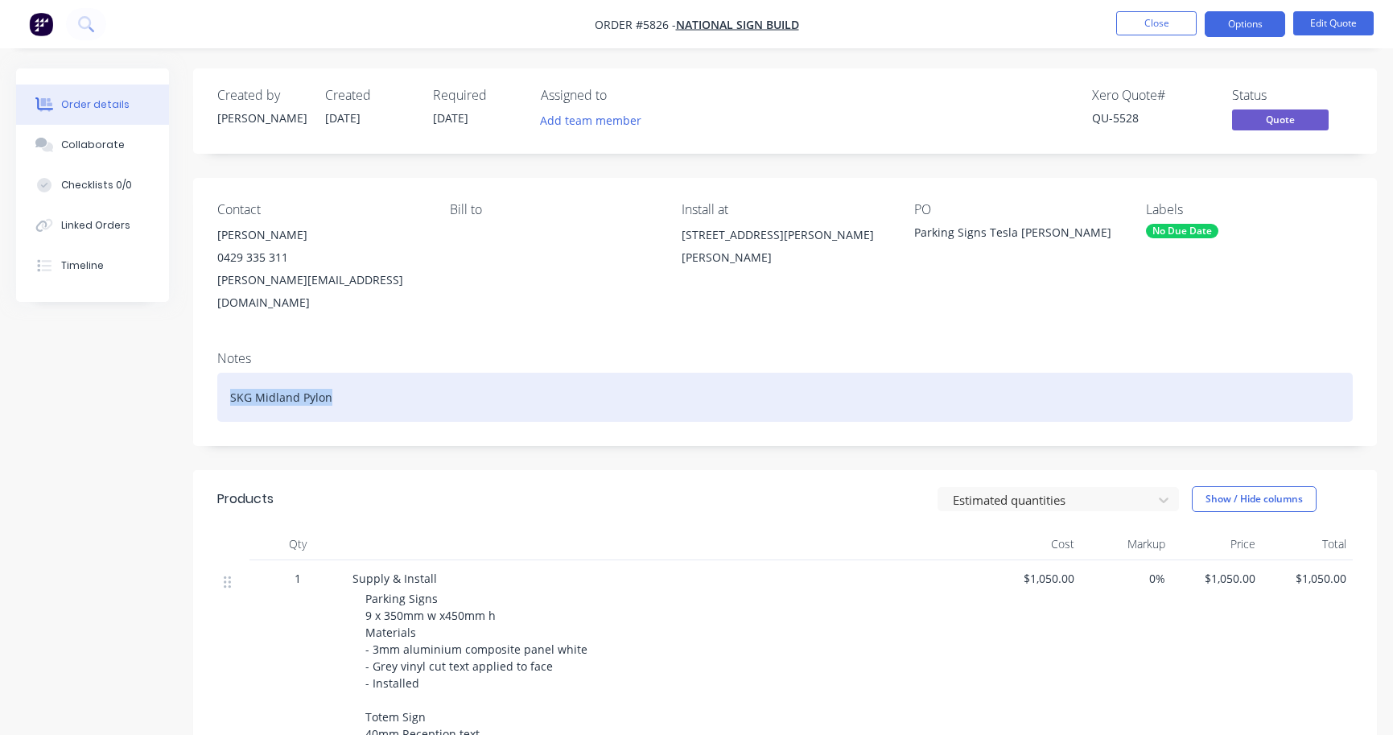
drag, startPoint x: 428, startPoint y: 380, endPoint x: 182, endPoint y: 371, distance: 246.5
click at [182, 371] on div "Created by James Created 30/09/25 Required 30/09/25 Assigned to Add team member…" at bounding box center [696, 580] width 1361 height 1025
drag, startPoint x: 364, startPoint y: 371, endPoint x: 158, endPoint y: 370, distance: 206.1
click at [158, 370] on div "Created by James Created 30/09/25 Required 30/09/25 Assigned to Add team member…" at bounding box center [696, 580] width 1361 height 1025
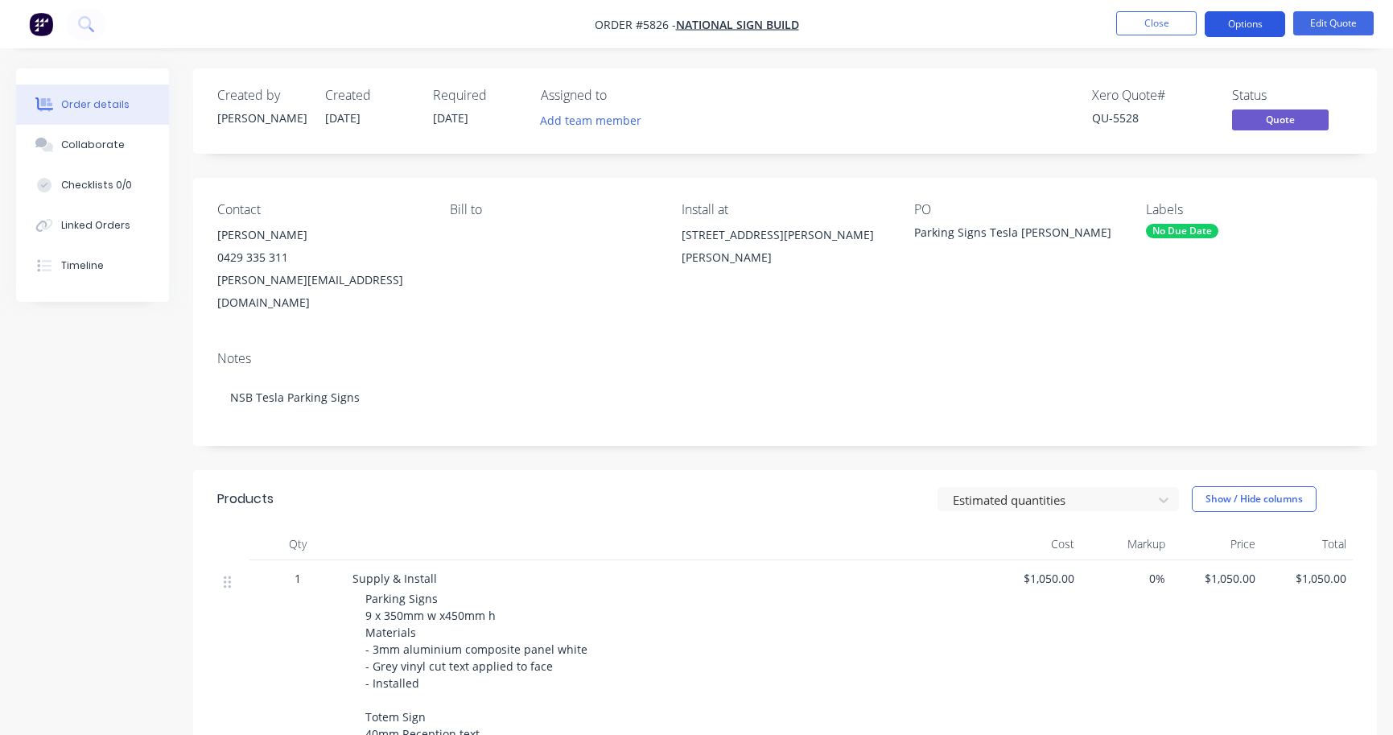
click at [1252, 30] on button "Options" at bounding box center [1245, 24] width 80 height 26
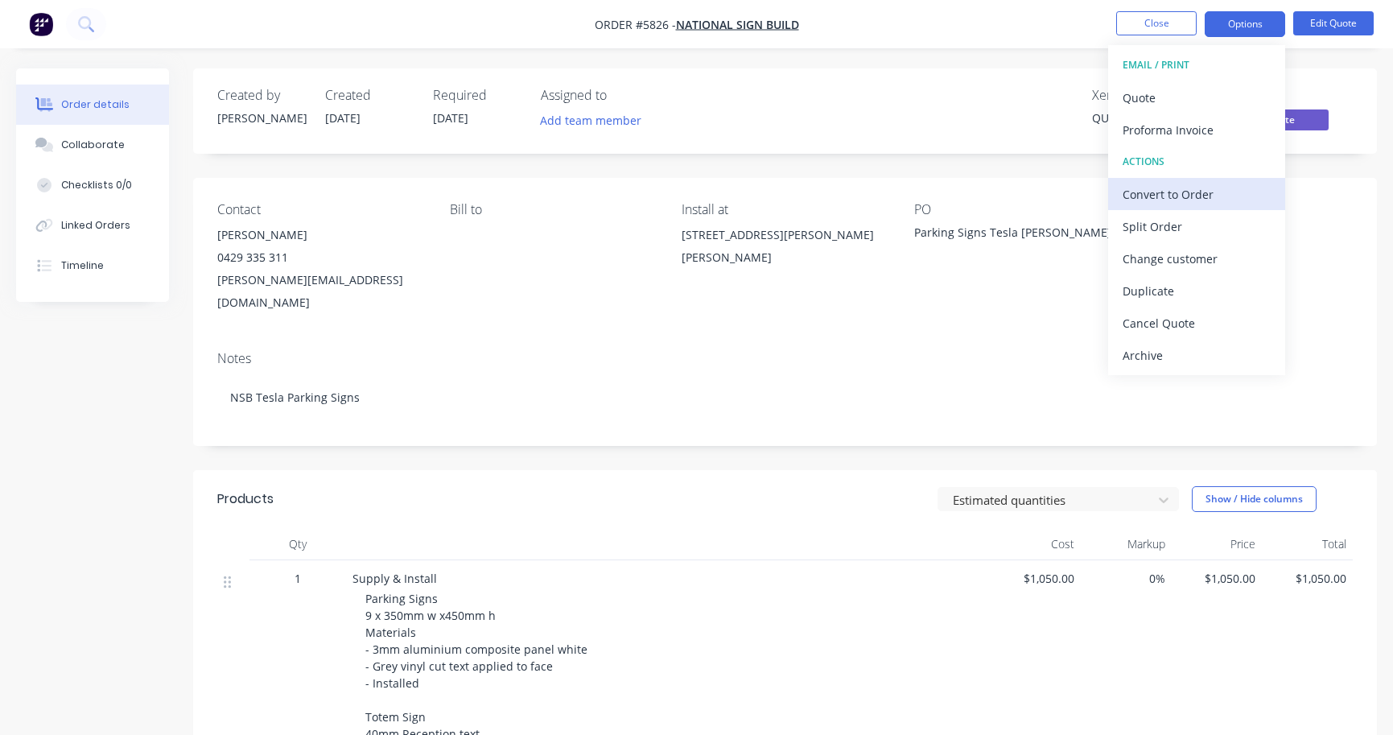
click at [1223, 195] on div "Convert to Order" at bounding box center [1197, 194] width 148 height 23
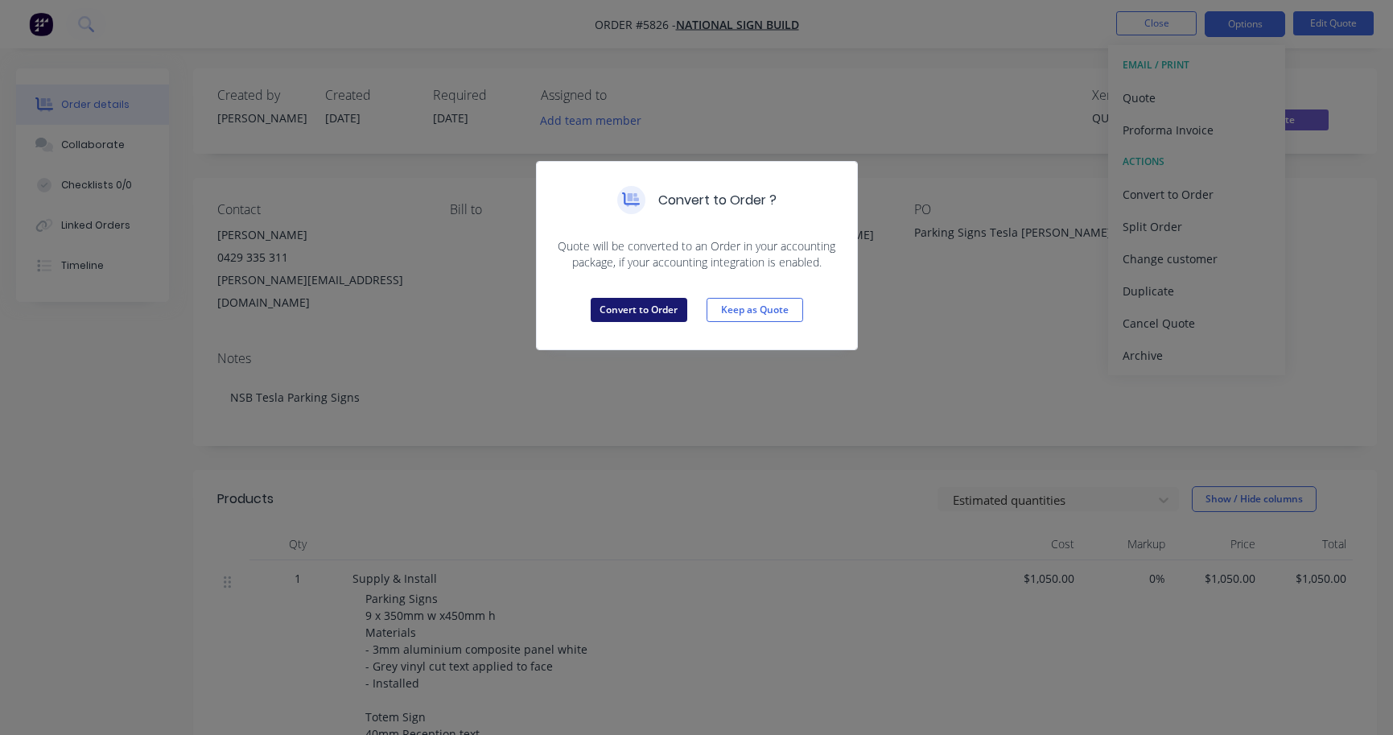
click at [650, 304] on button "Convert to Order" at bounding box center [639, 310] width 97 height 24
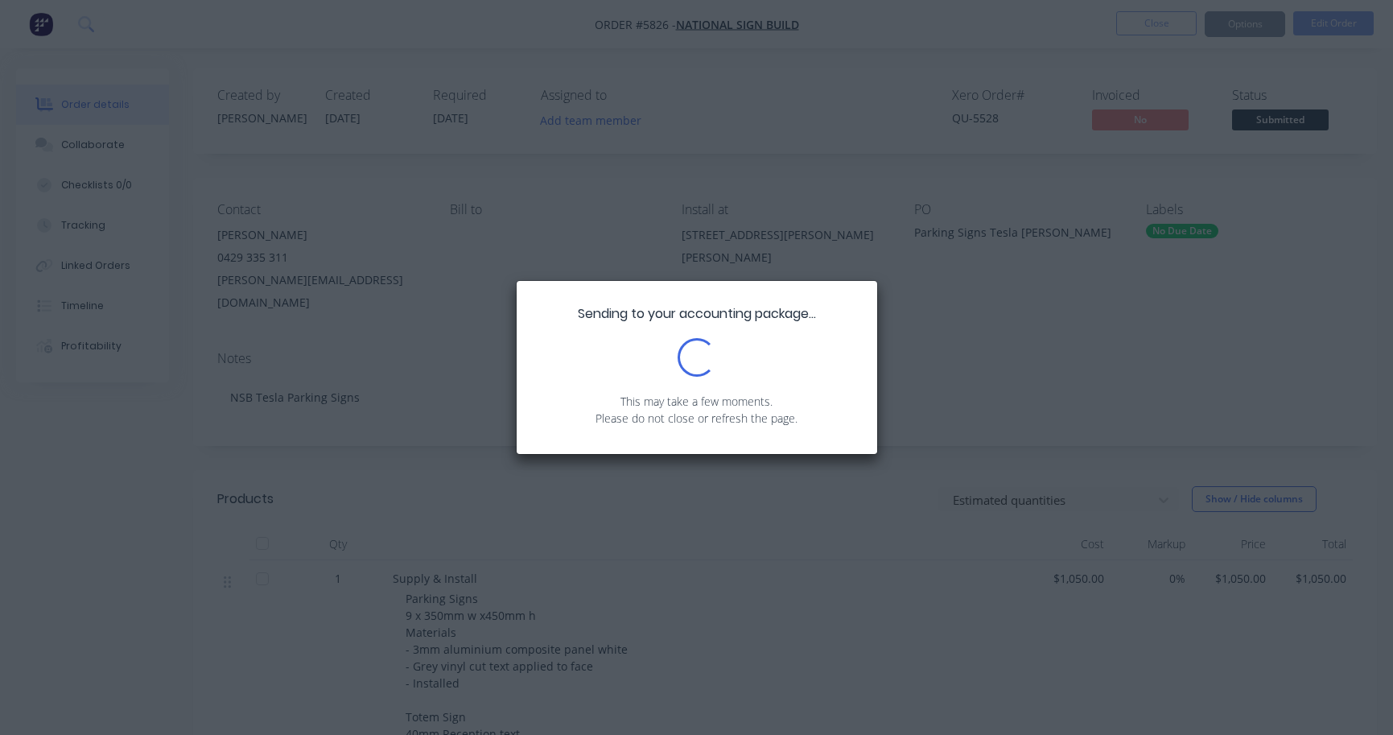
click at [1268, 127] on div "Sending to your accounting package... Loading... This may take a few moments. P…" at bounding box center [696, 367] width 1393 height 735
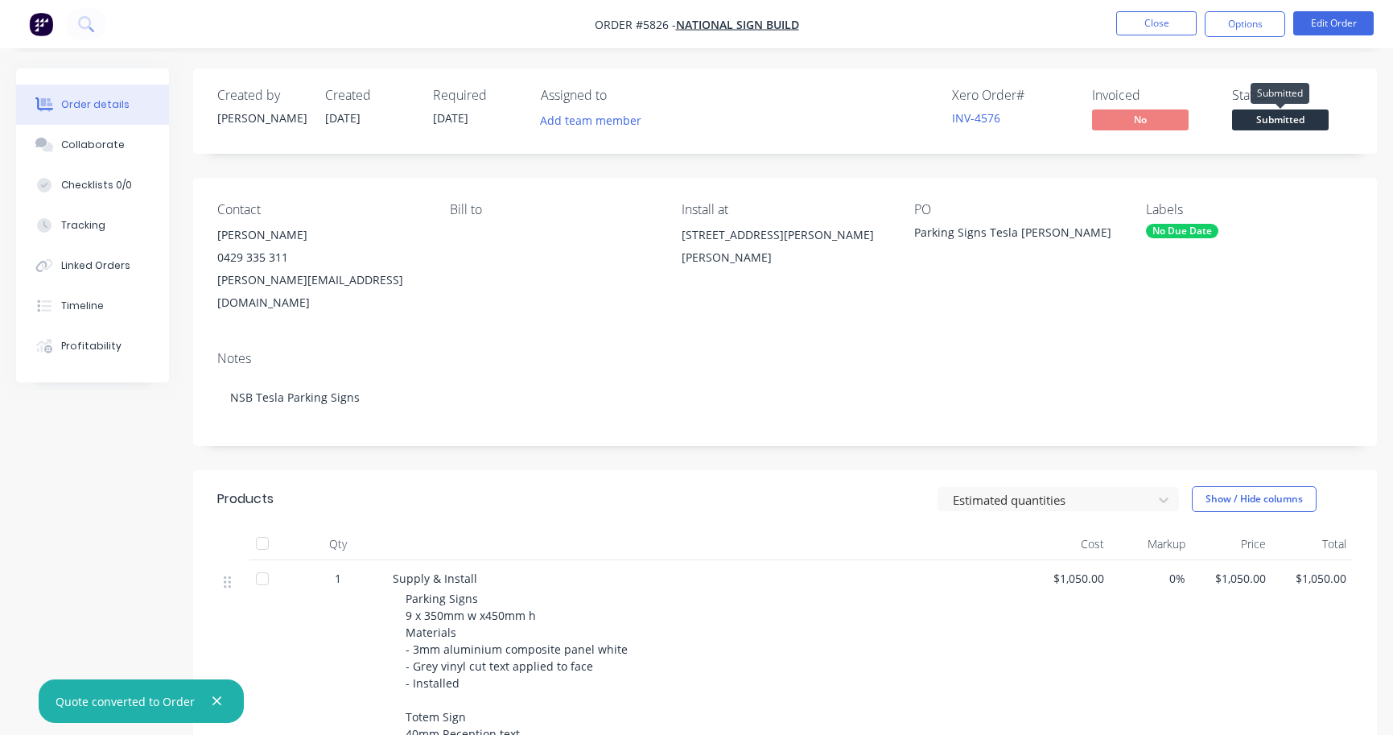
click at [1268, 125] on span "Submitted" at bounding box center [1280, 119] width 97 height 20
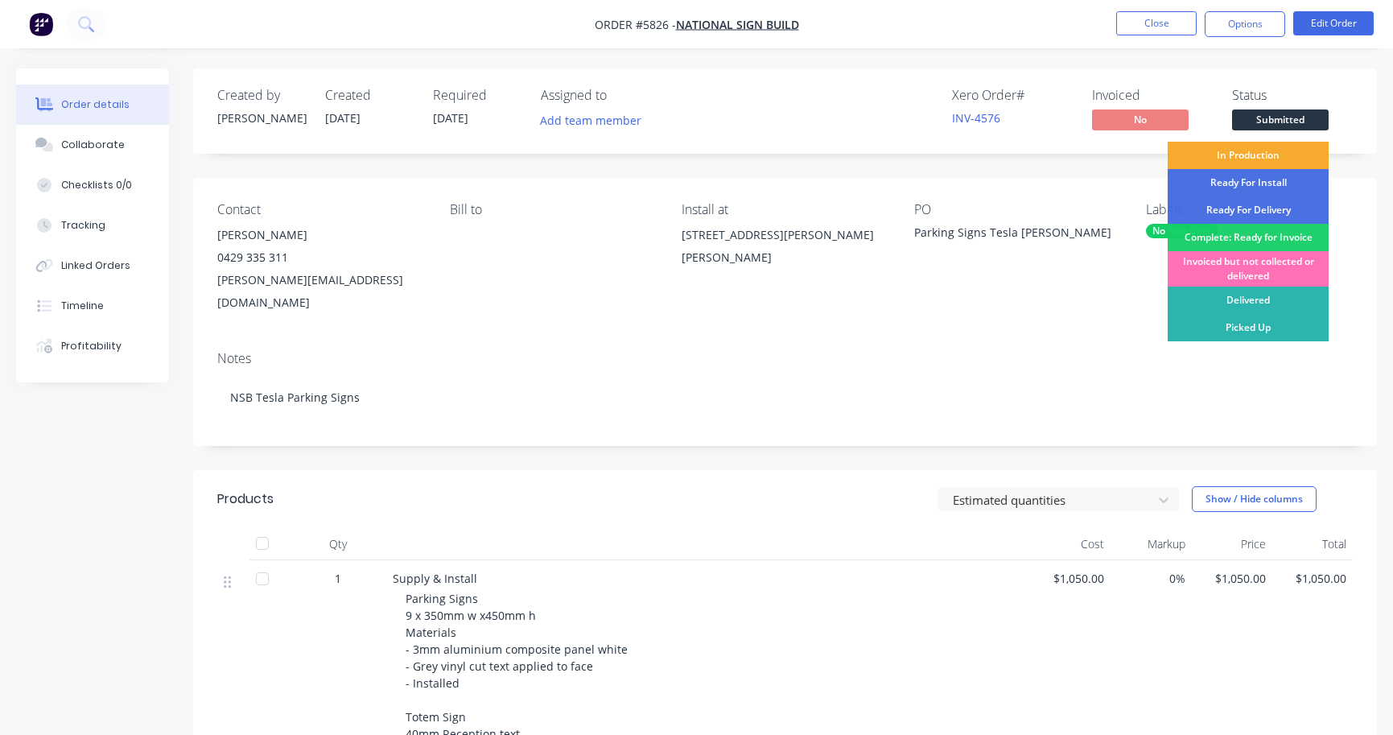
click at [1251, 159] on div "In Production" at bounding box center [1248, 155] width 161 height 27
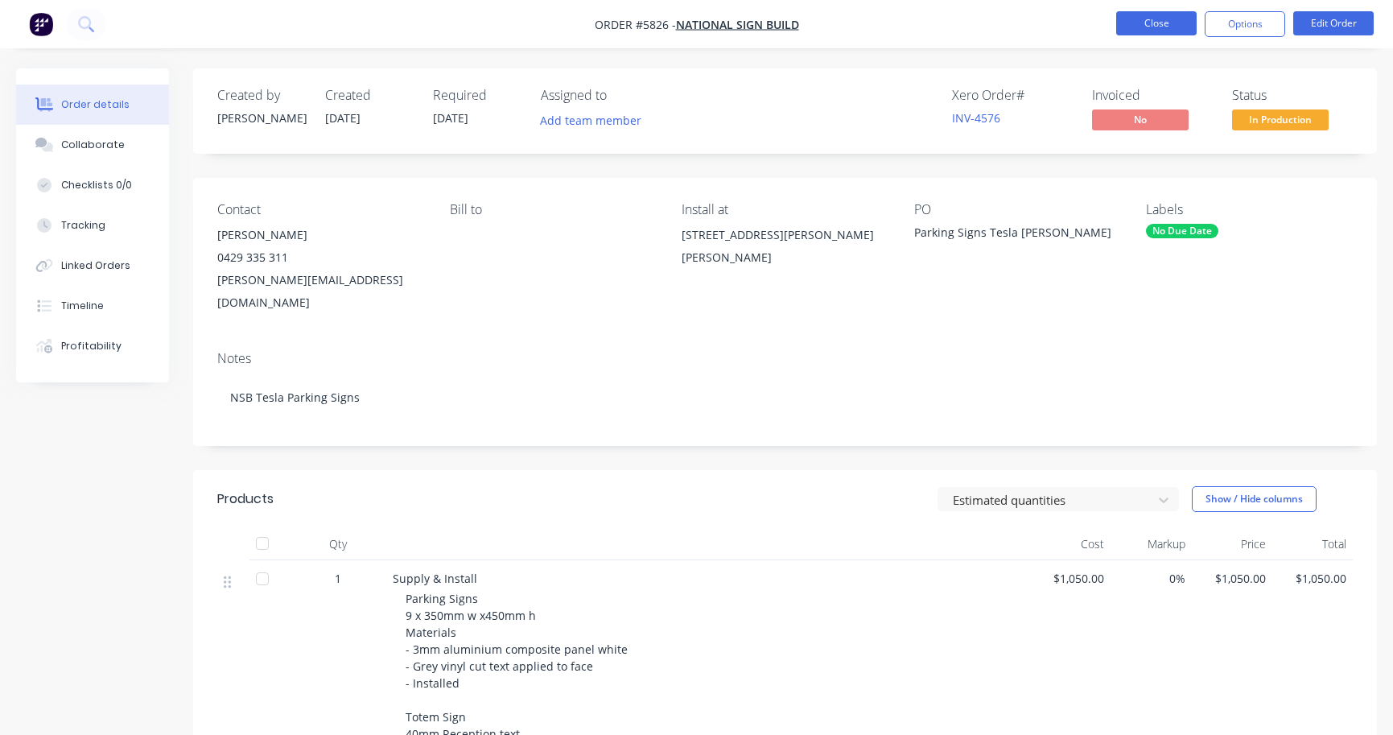
click at [1143, 29] on button "Close" at bounding box center [1156, 23] width 80 height 24
